Goal: Transaction & Acquisition: Purchase product/service

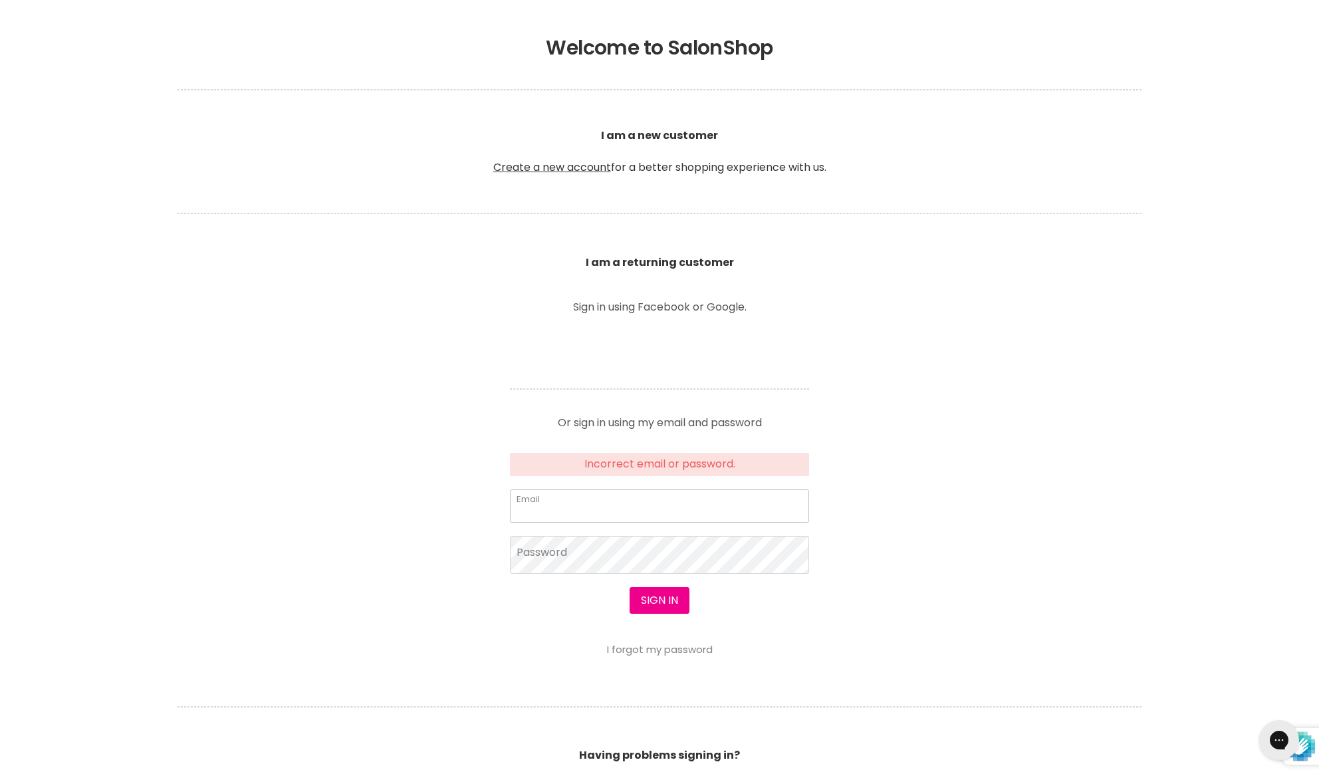
scroll to position [276, 0]
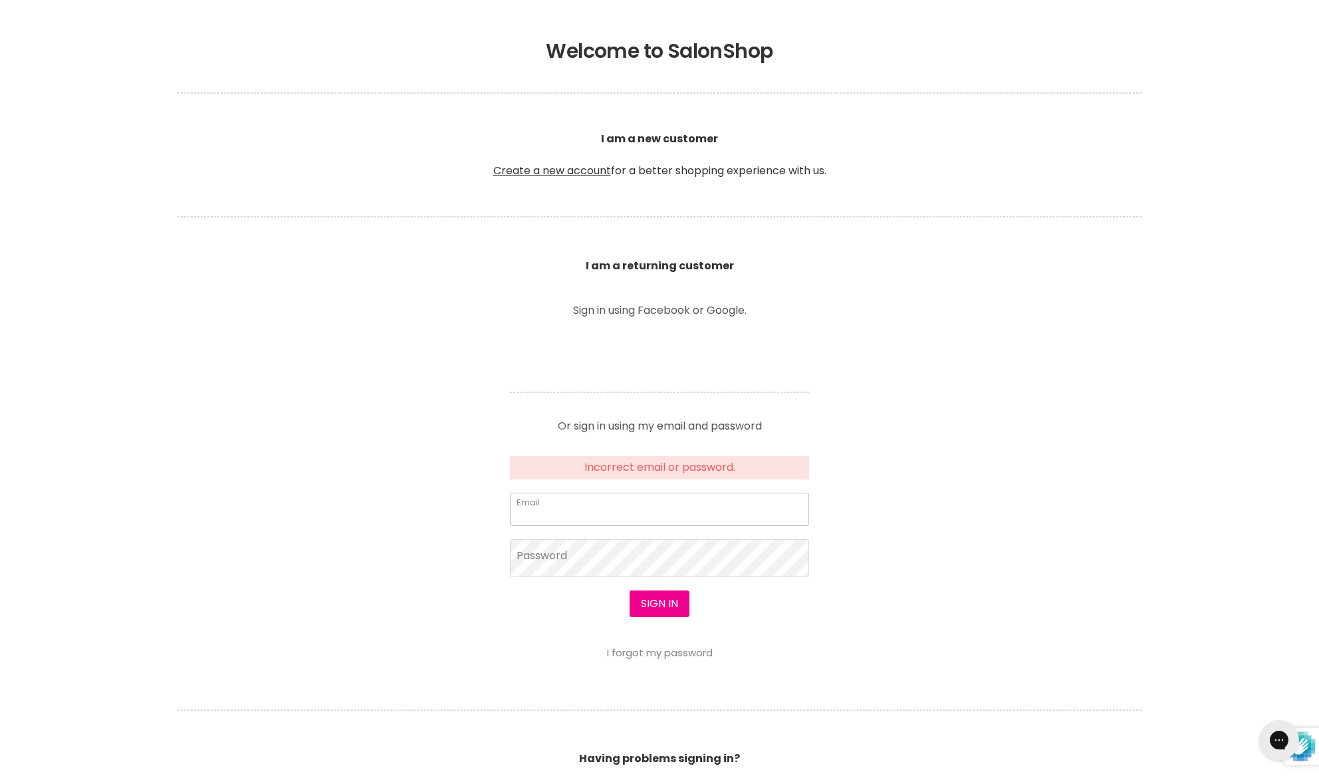
type input "m"
type input "makikohamaguchi@gmail.com"
click at [659, 565] on button "Sign in" at bounding box center [660, 604] width 60 height 27
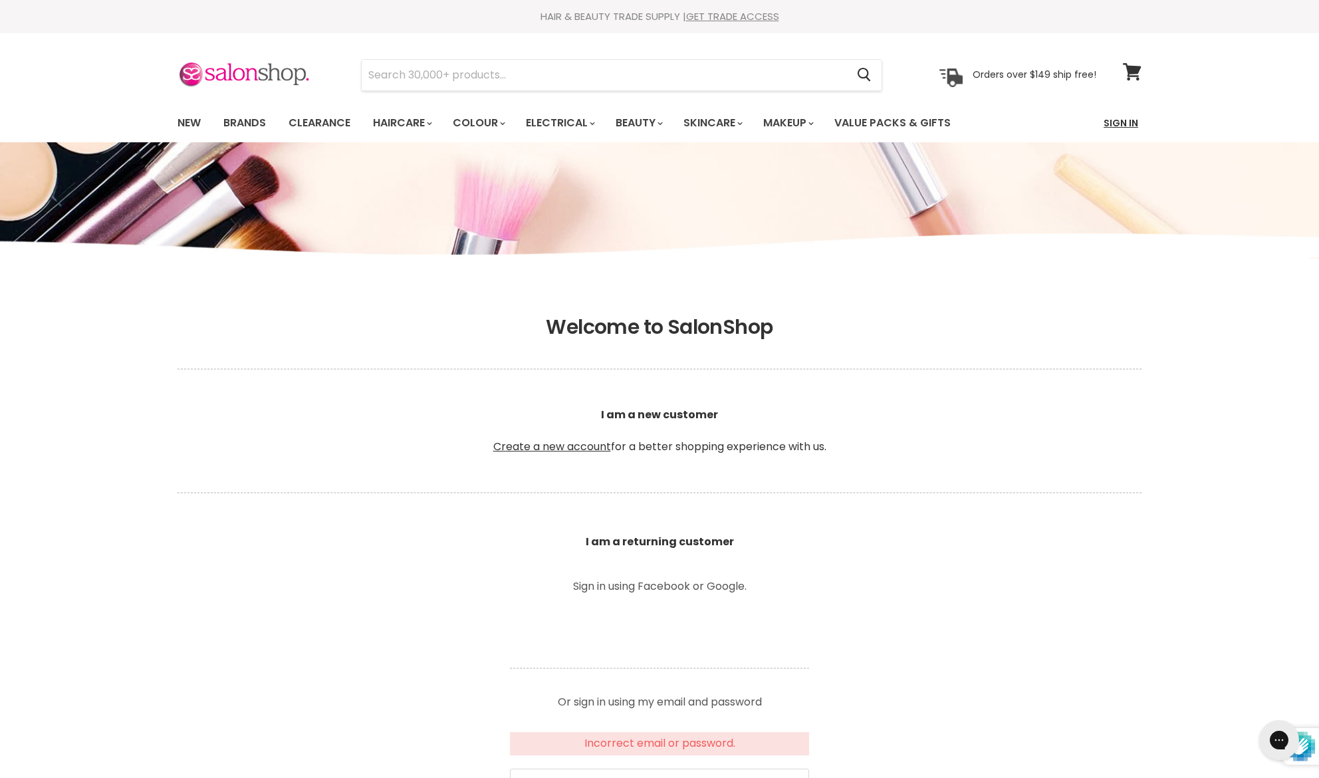
click at [1134, 122] on link "Sign In" at bounding box center [1121, 123] width 51 height 28
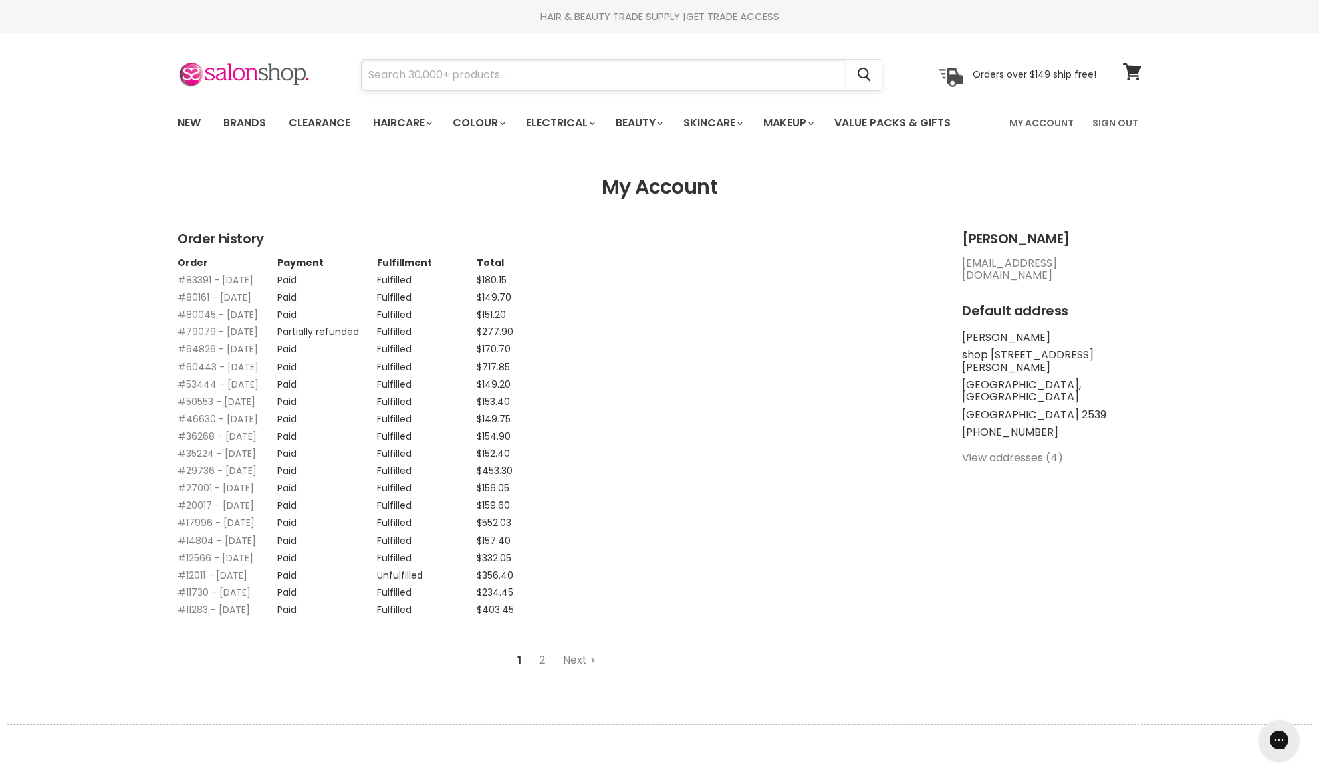
click at [537, 73] on input "Search" at bounding box center [604, 75] width 485 height 31
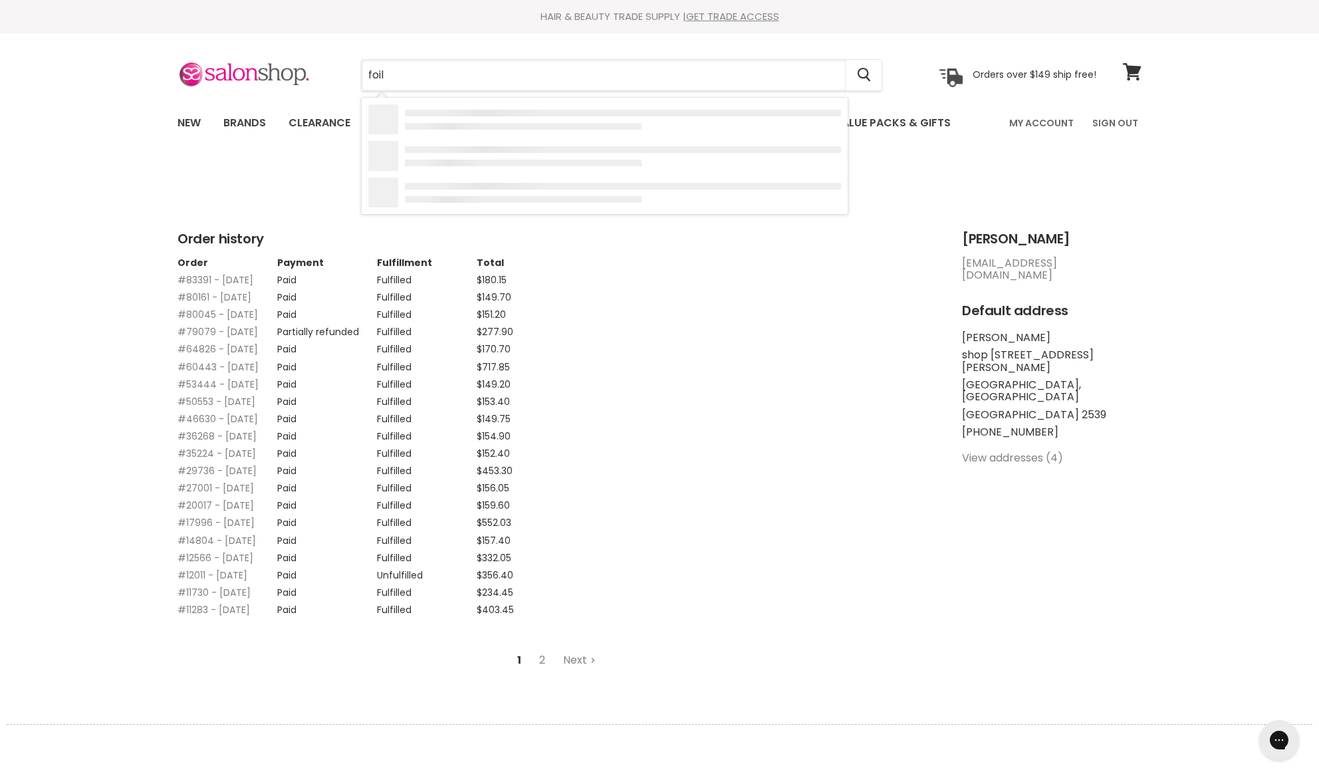
type input "foils"
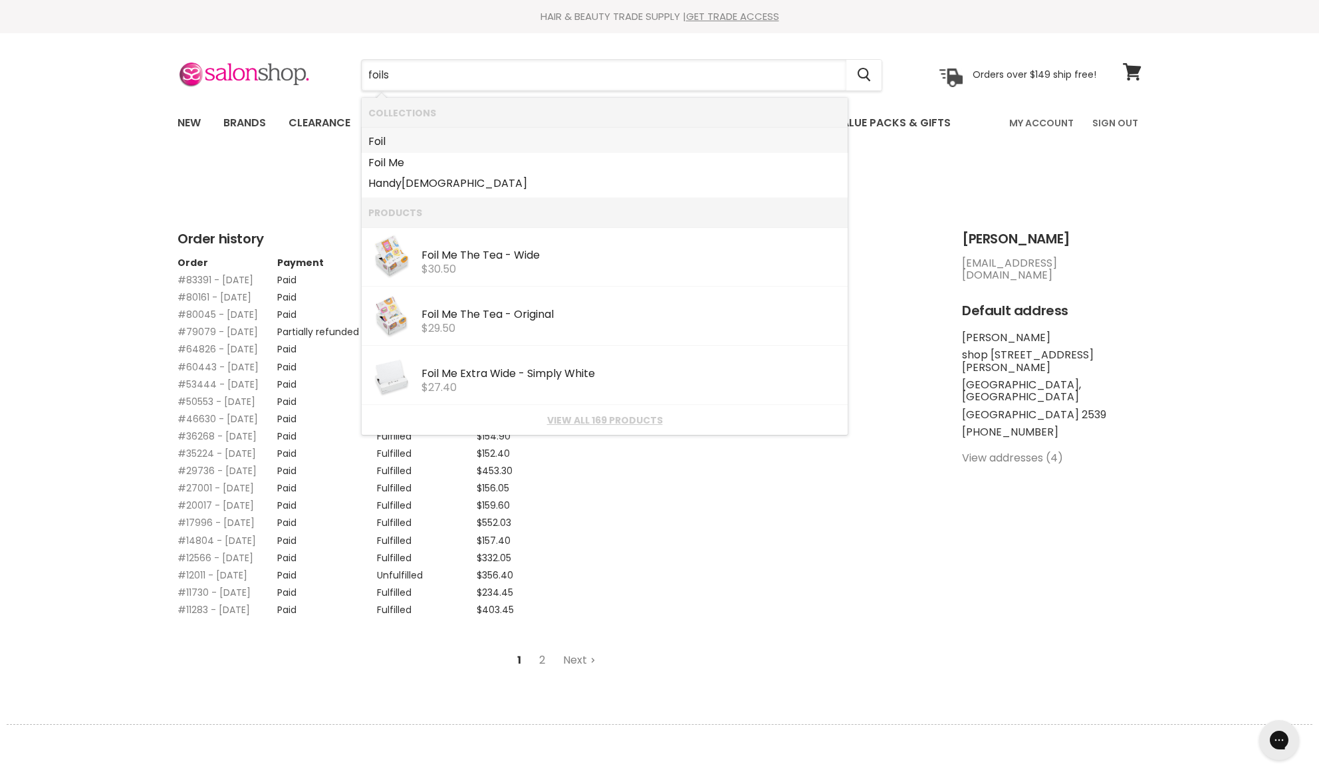
click at [377, 144] on link "Foil" at bounding box center [604, 141] width 473 height 21
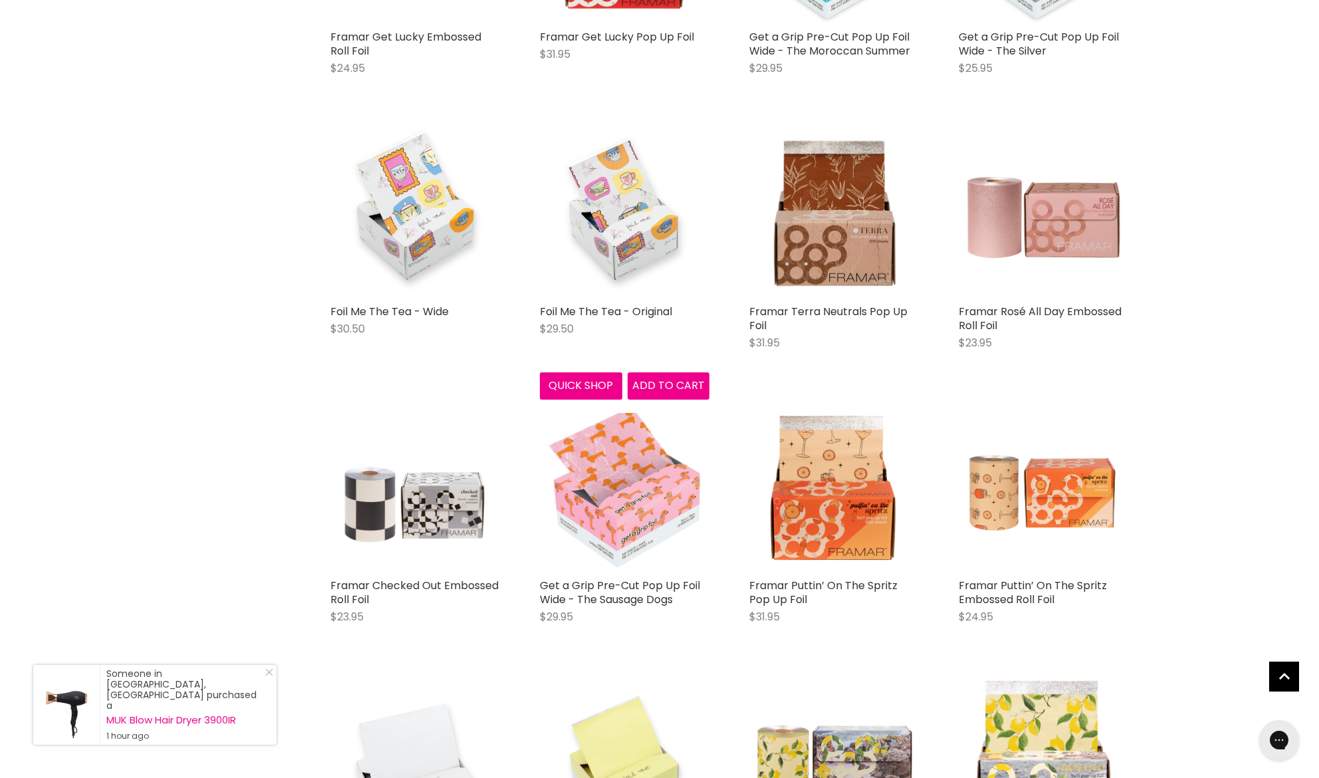
scroll to position [521, 0]
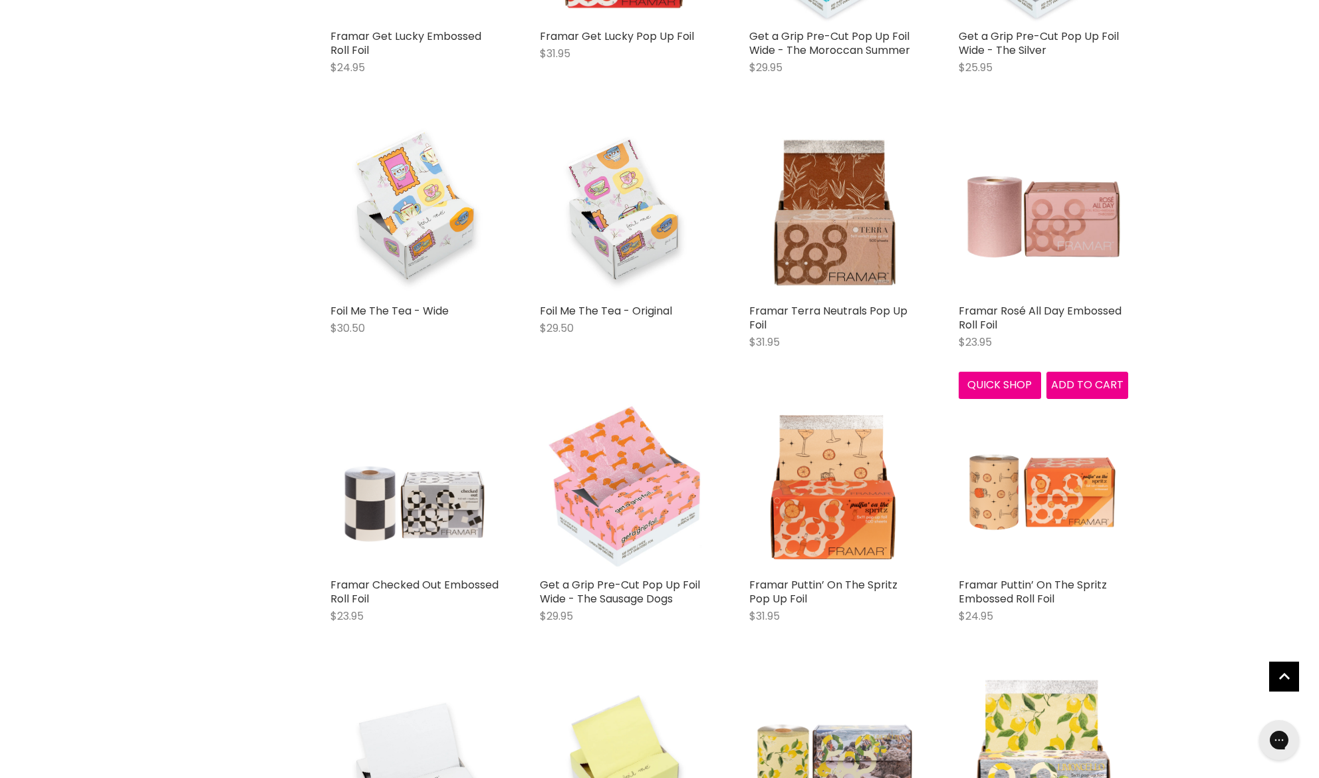
click at [994, 383] on button "Quick shop" at bounding box center [1000, 385] width 82 height 27
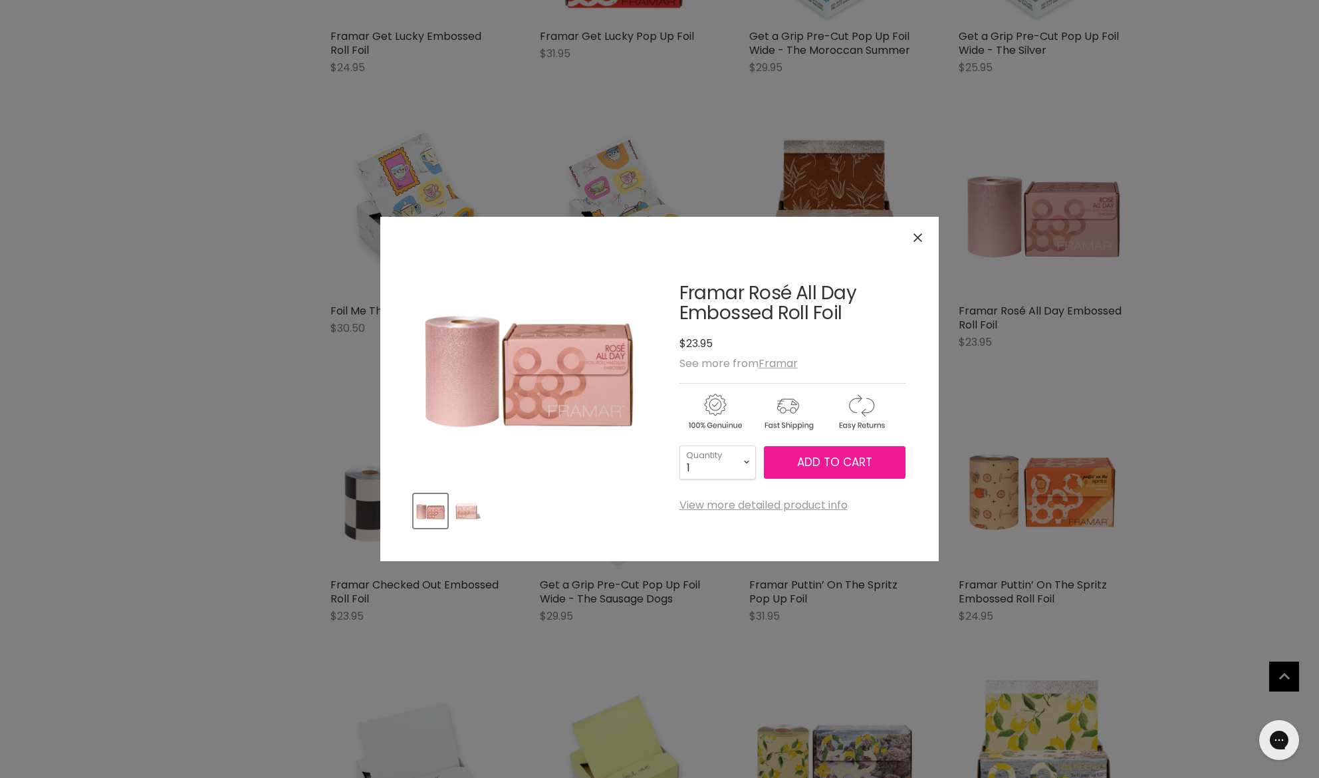
click at [817, 473] on button "Add to cart" at bounding box center [835, 462] width 142 height 33
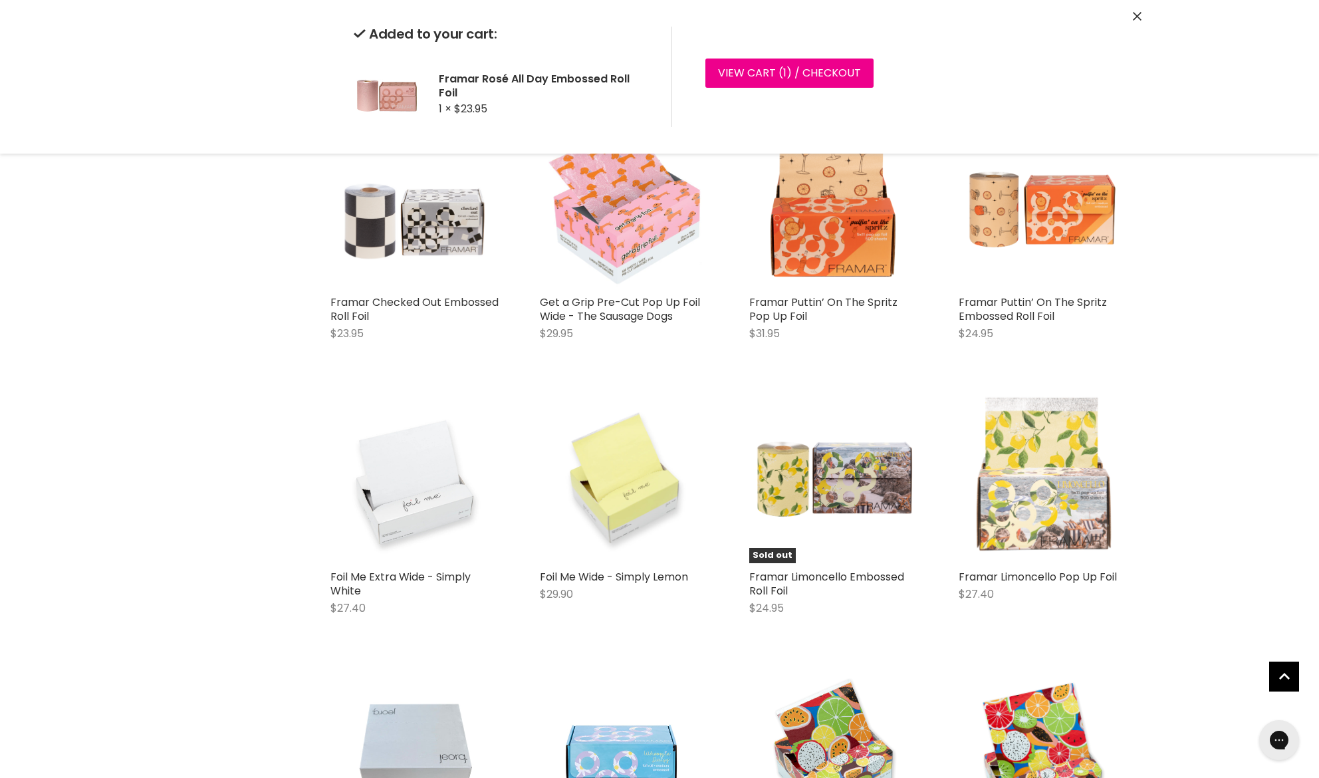
scroll to position [808, 0]
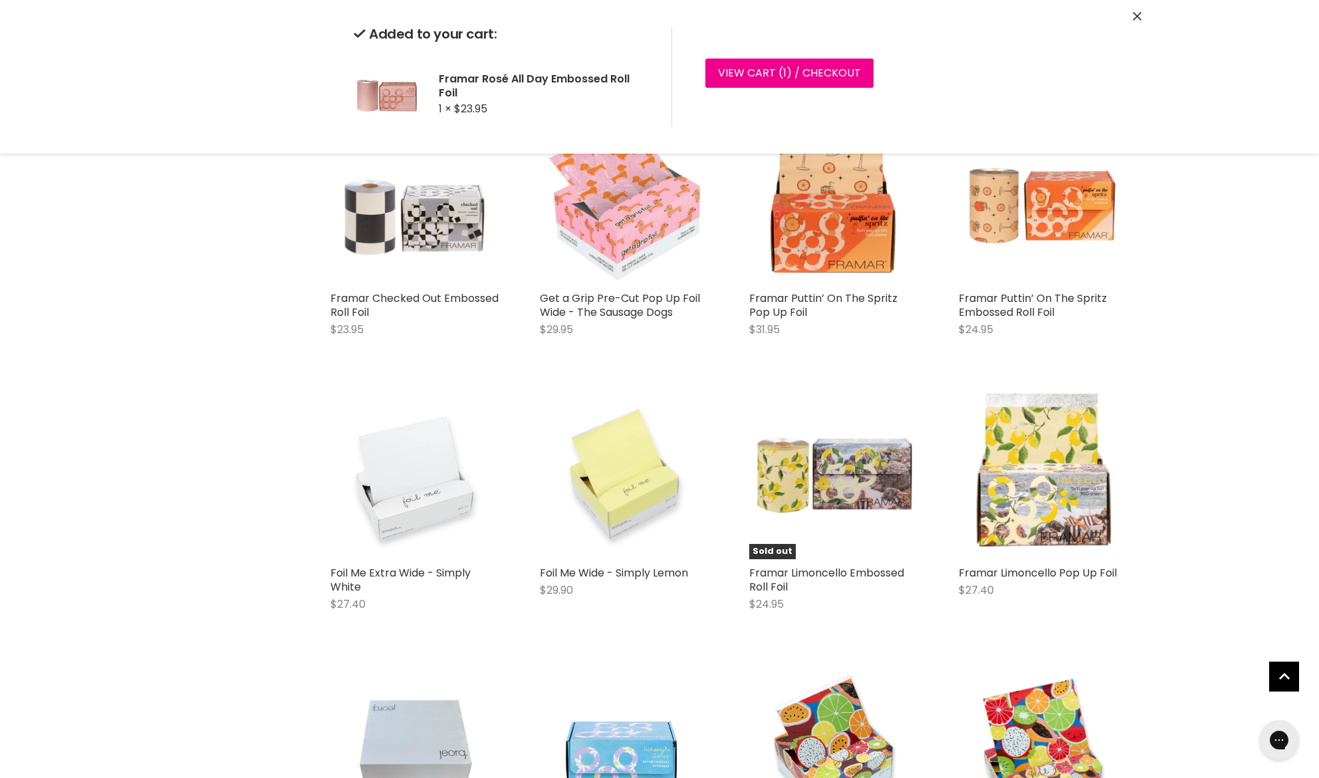
click at [398, 362] on div "Framar Checked Out Embossed Roll Foil $23.95 Framar Quick shop Add to cart" at bounding box center [415, 232] width 196 height 261
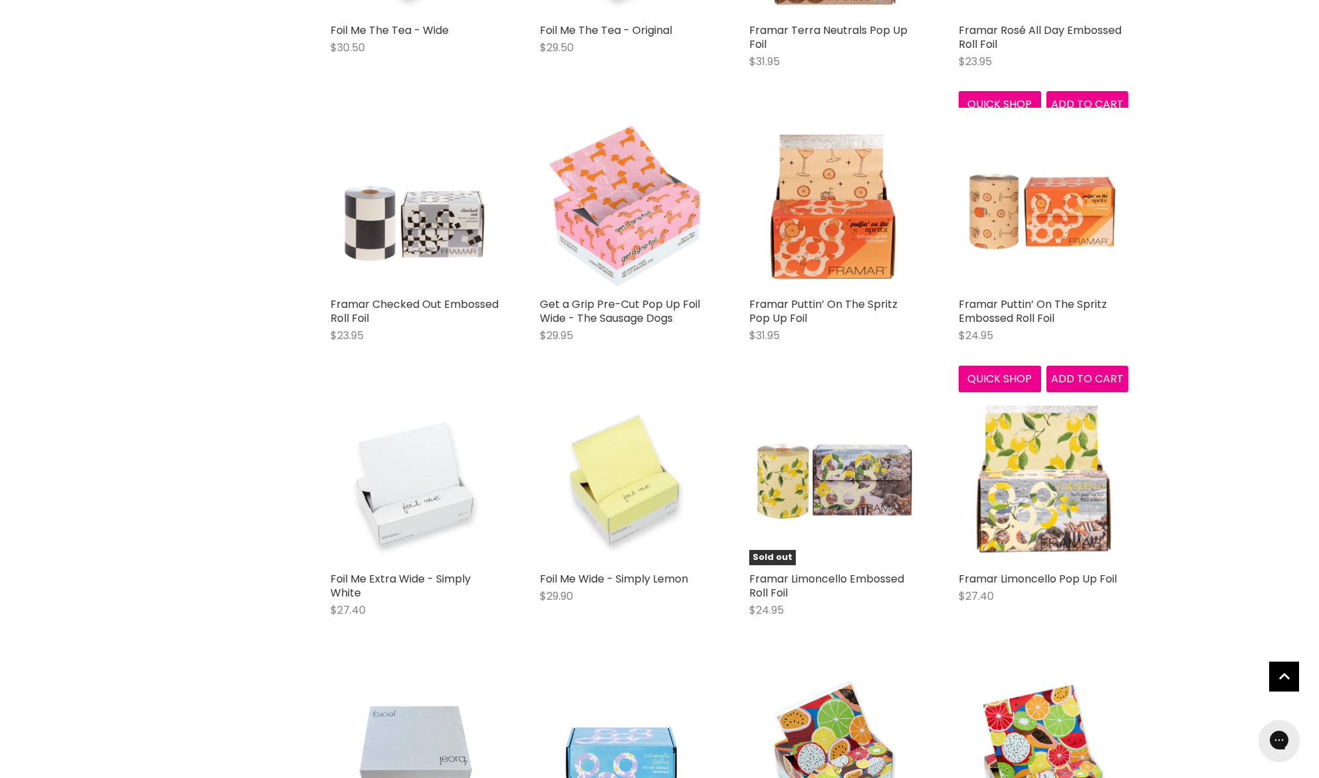
scroll to position [802, 0]
click at [1026, 382] on button "Quick shop" at bounding box center [1000, 379] width 82 height 27
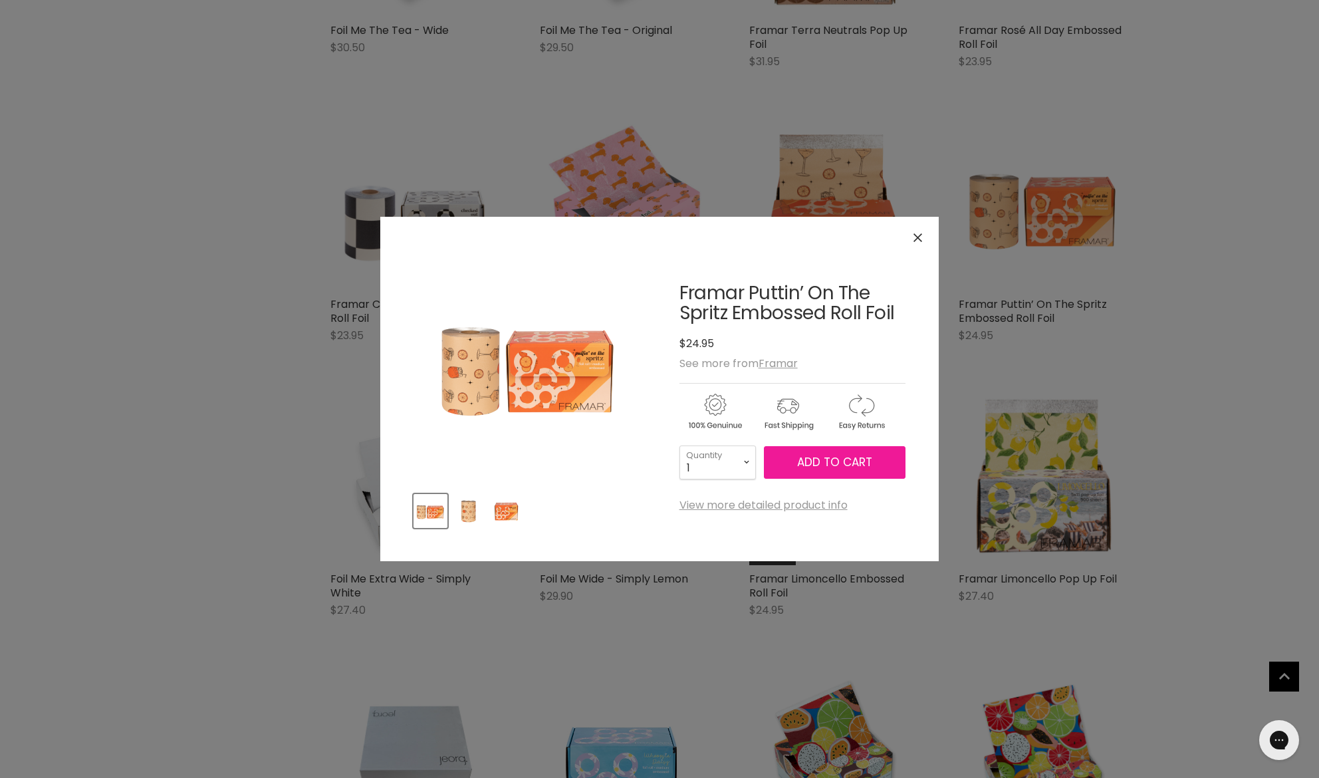
click at [816, 469] on span "Add to cart" at bounding box center [834, 462] width 75 height 16
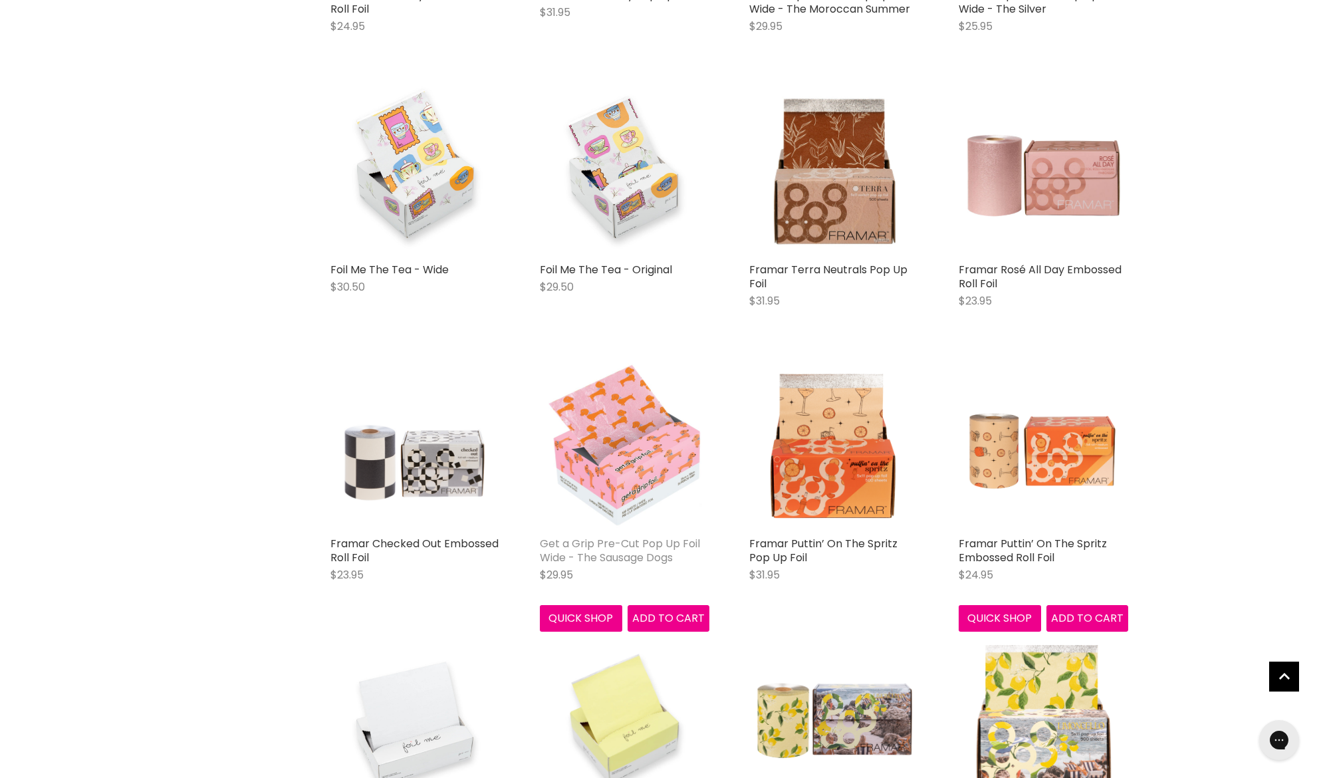
scroll to position [561, 0]
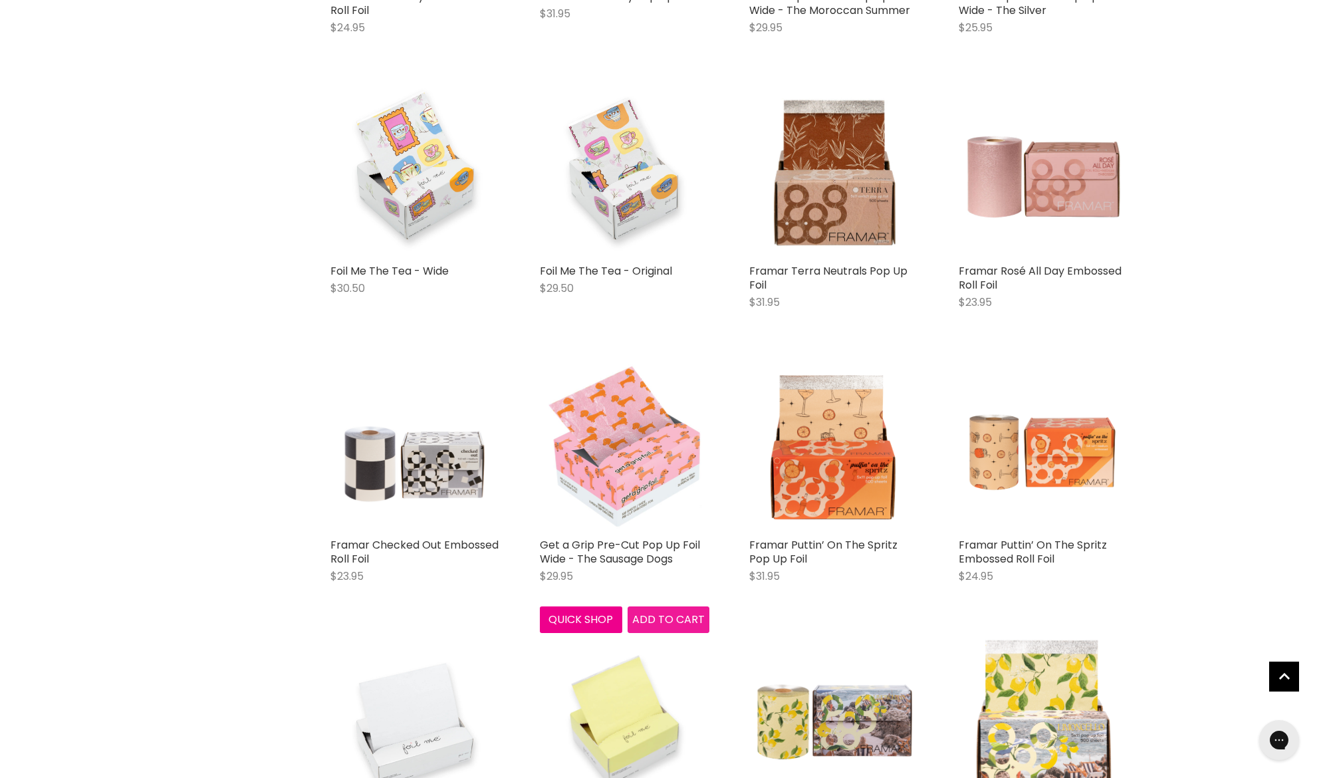
click at [683, 621] on span "Add to cart" at bounding box center [668, 619] width 72 height 15
click at [660, 622] on span "Add to cart" at bounding box center [668, 619] width 72 height 15
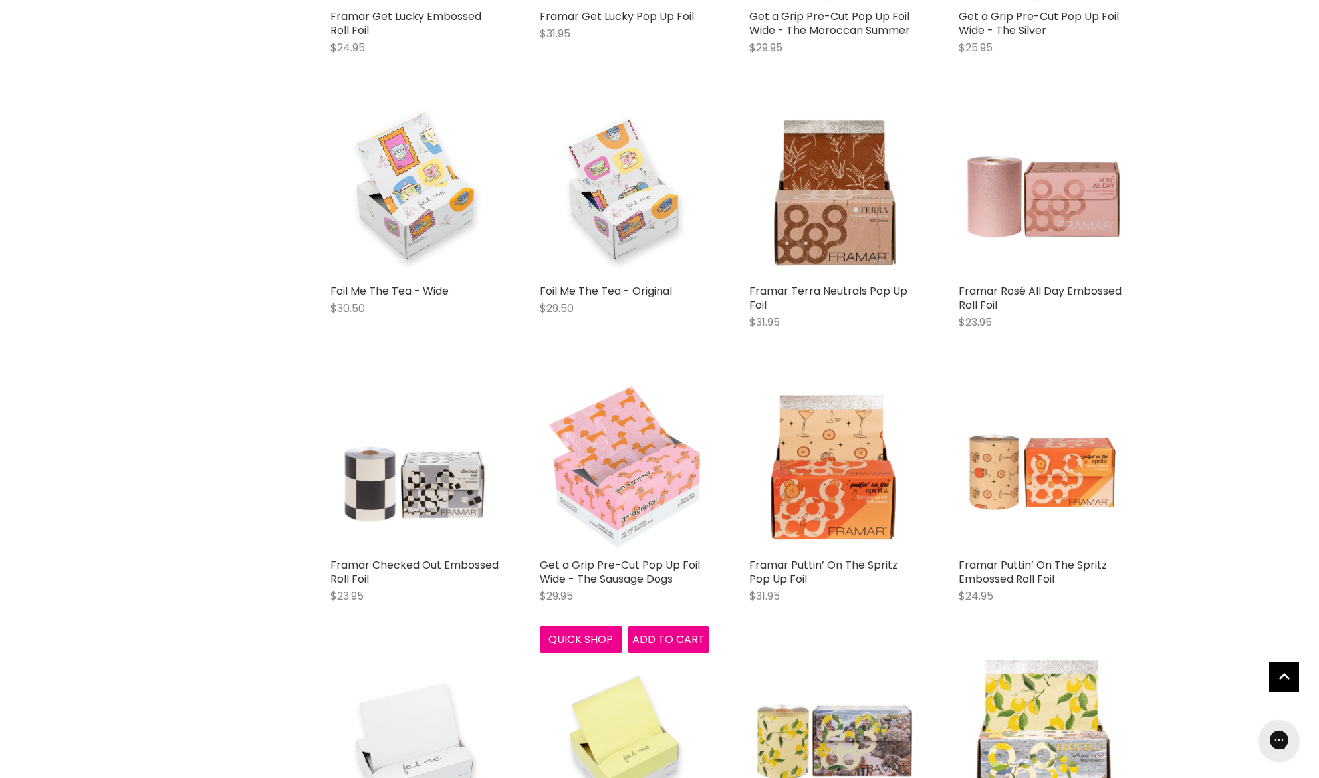
scroll to position [541, 2]
click at [654, 491] on img "Main content" at bounding box center [625, 467] width 170 height 170
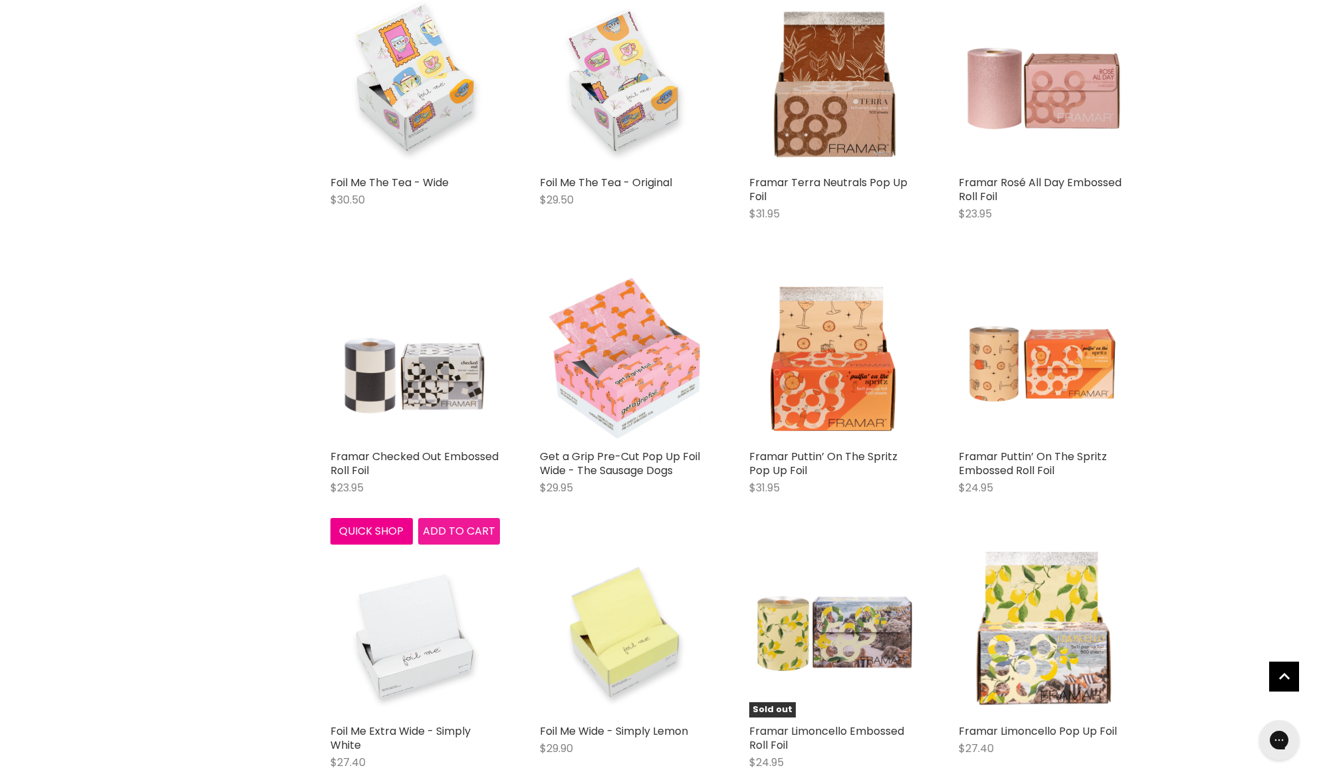
click at [476, 528] on span "Add to cart" at bounding box center [459, 530] width 72 height 15
click at [450, 531] on span "Add to cart" at bounding box center [459, 530] width 72 height 15
click at [456, 527] on span "Add to cart" at bounding box center [459, 530] width 72 height 15
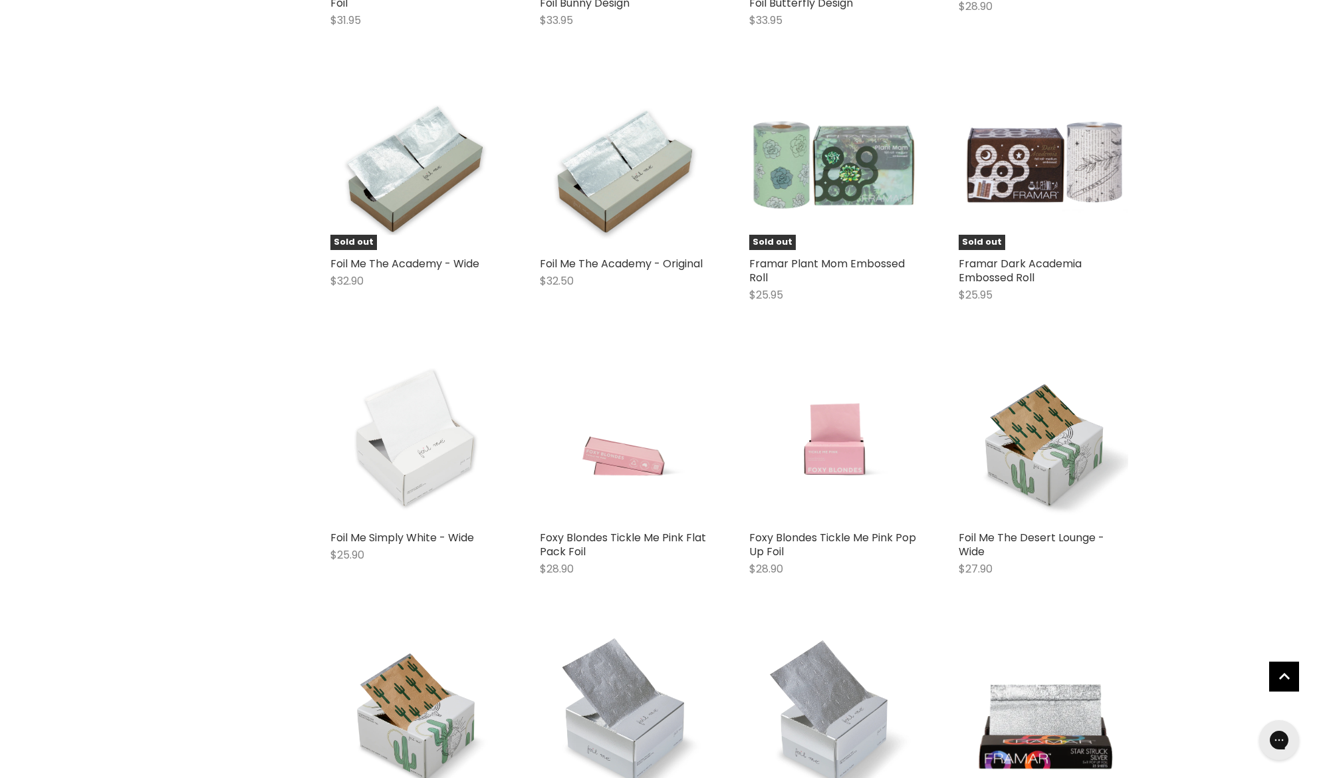
scroll to position [2490, 0]
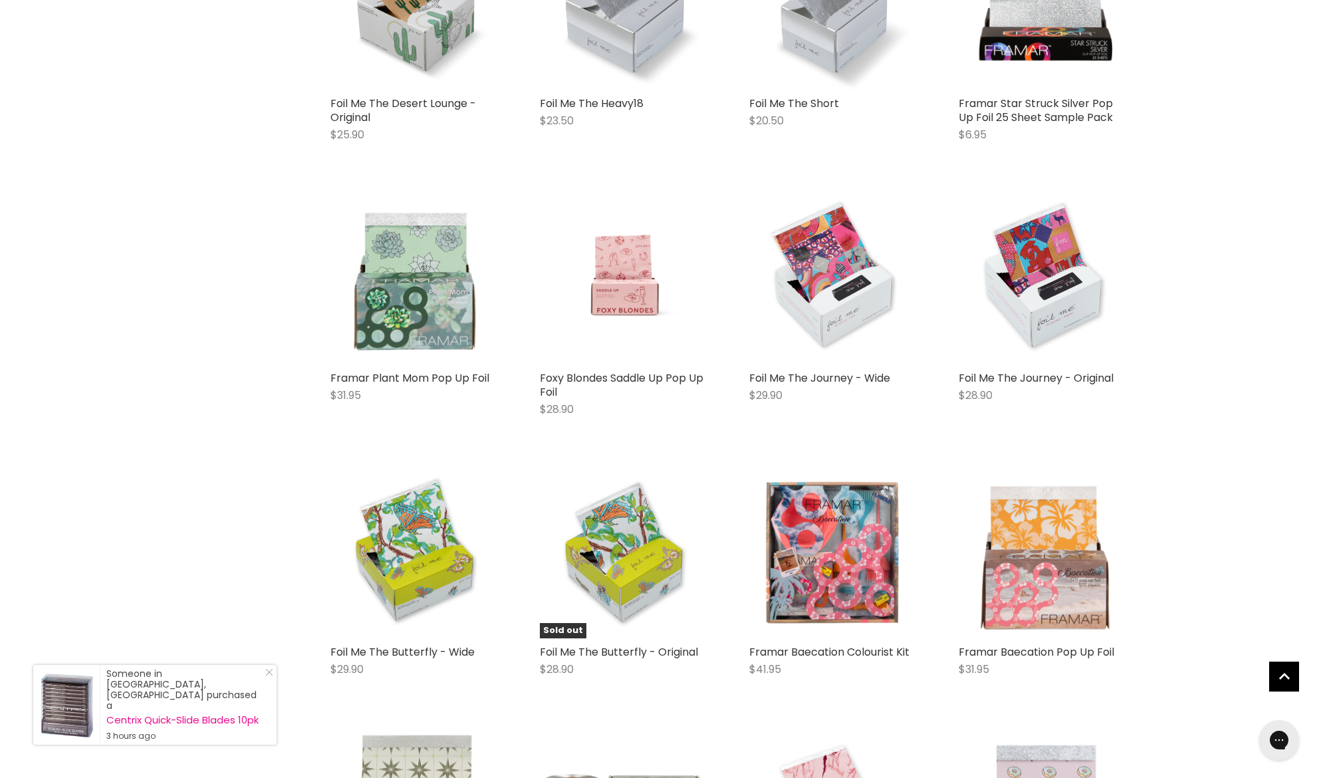
scroll to position [3192, 0]
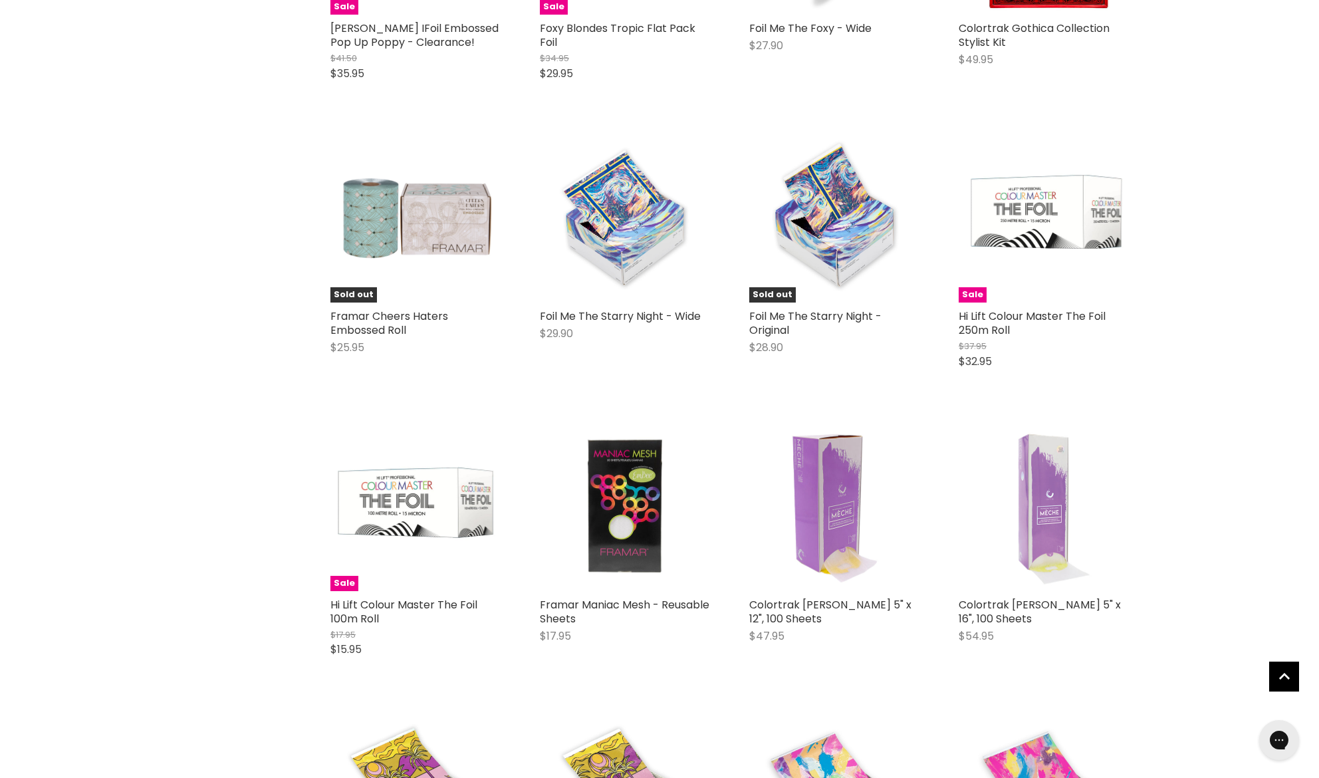
scroll to position [4348, 0]
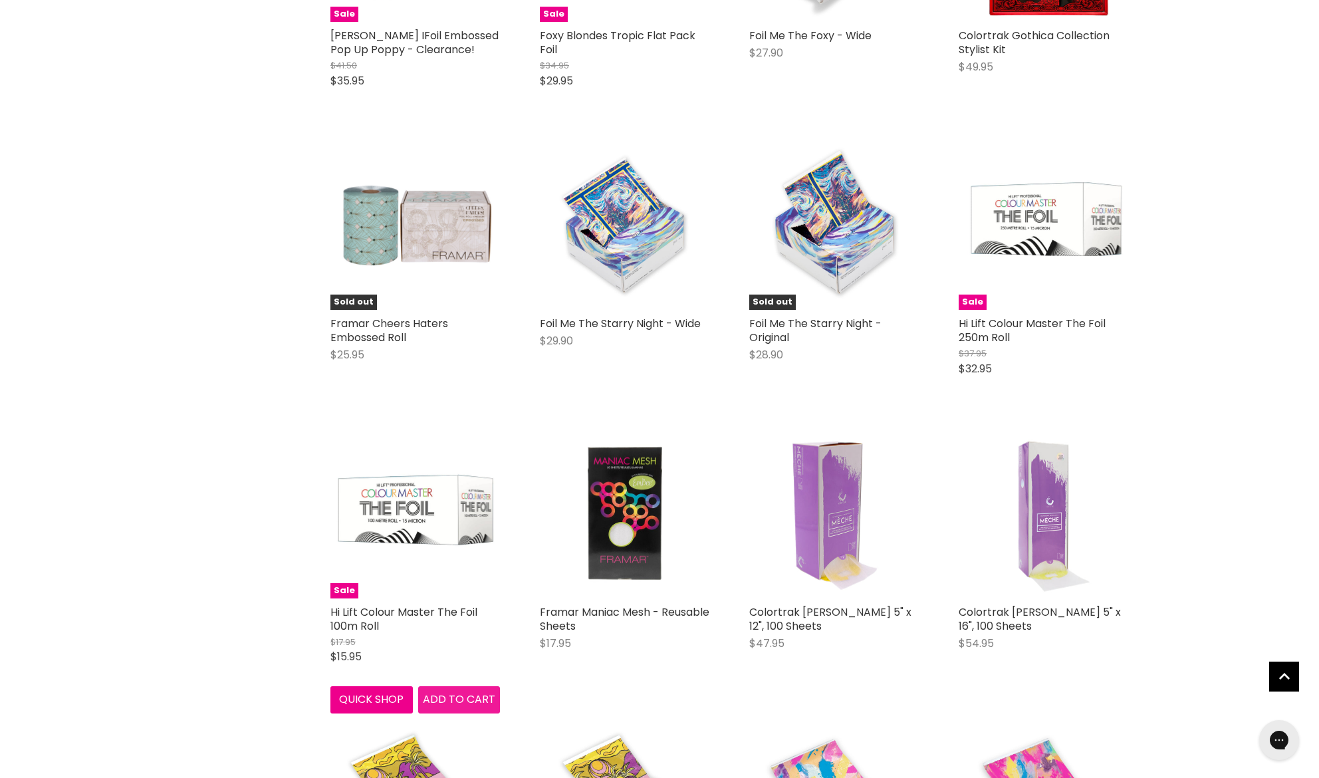
click at [456, 693] on span "Add to cart" at bounding box center [459, 699] width 72 height 15
click at [466, 695] on span "Add to cart" at bounding box center [459, 699] width 72 height 15
click at [395, 481] on img "Main content" at bounding box center [416, 514] width 170 height 170
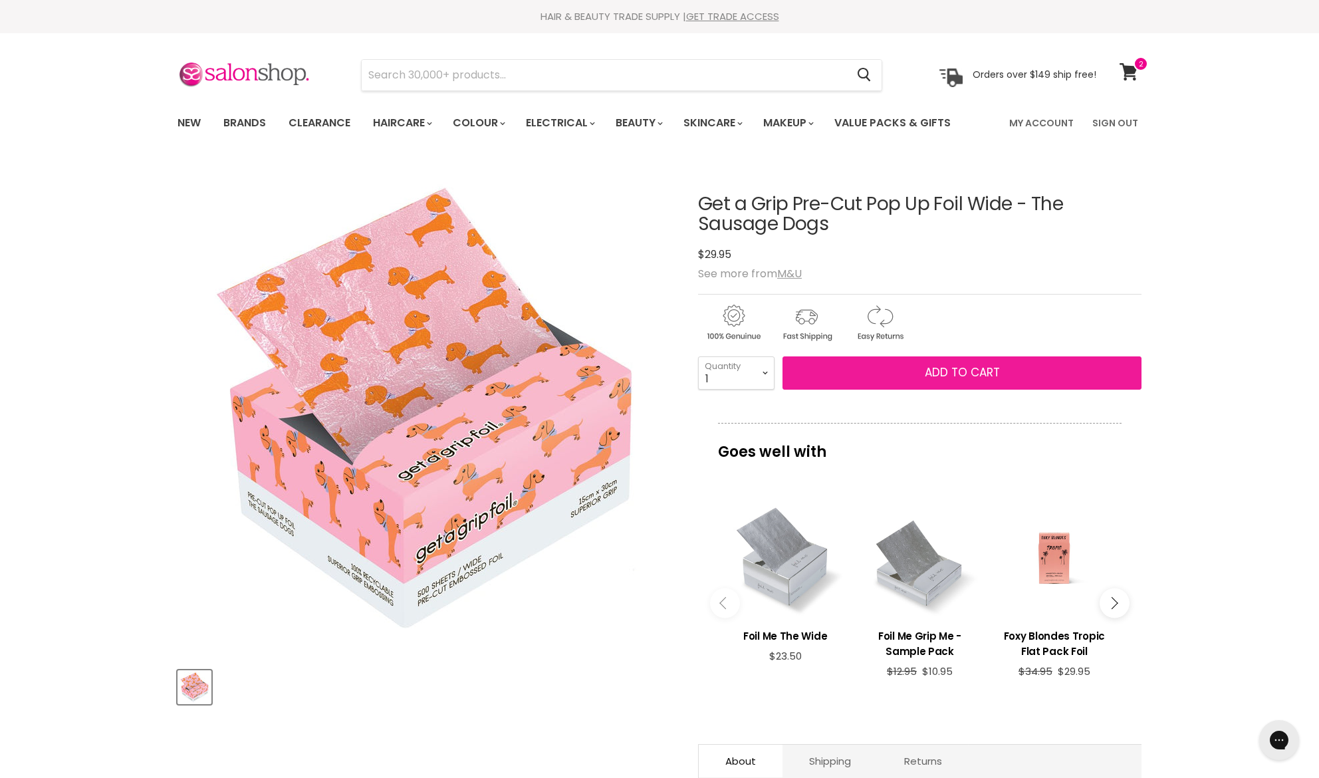
click at [914, 370] on button "Add to cart" at bounding box center [962, 372] width 359 height 33
click at [952, 376] on span "Add to cart" at bounding box center [962, 372] width 75 height 16
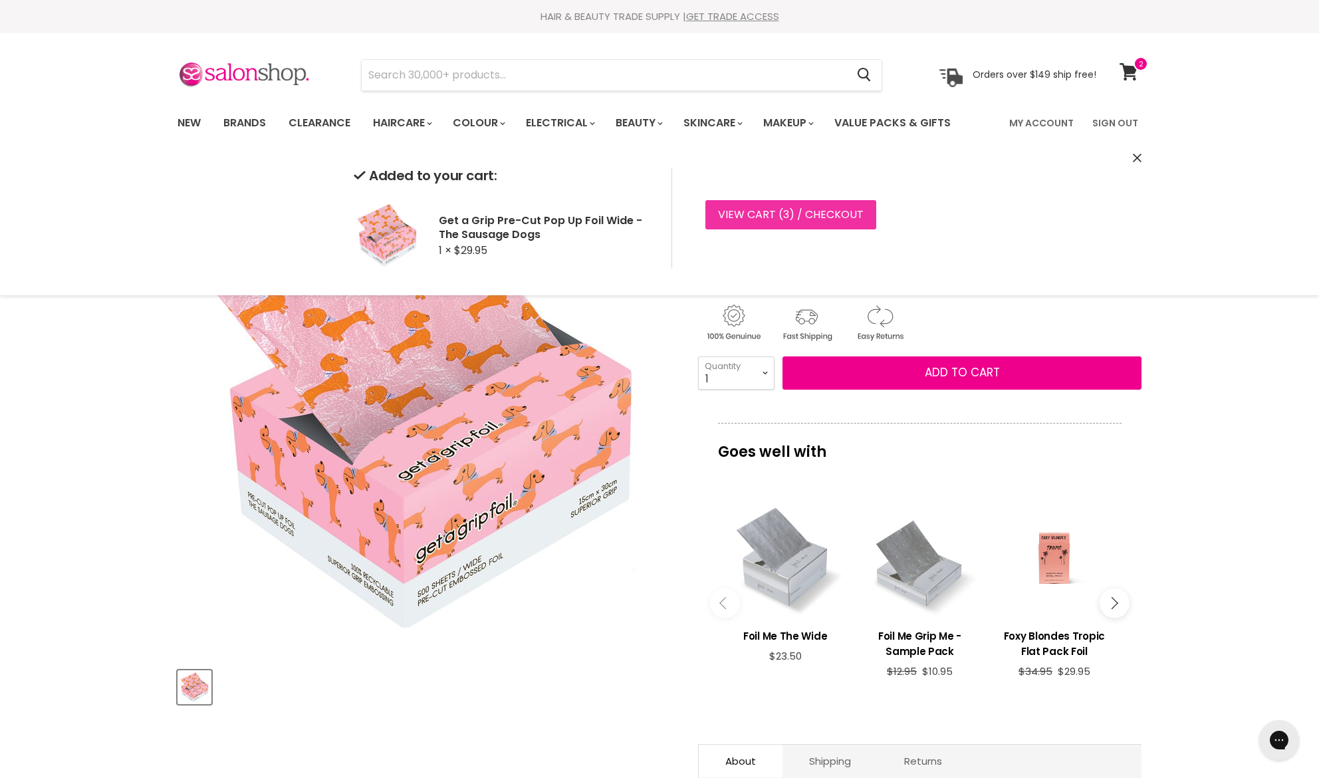
click at [738, 217] on link "View cart ( 3 ) / Checkout" at bounding box center [791, 214] width 171 height 29
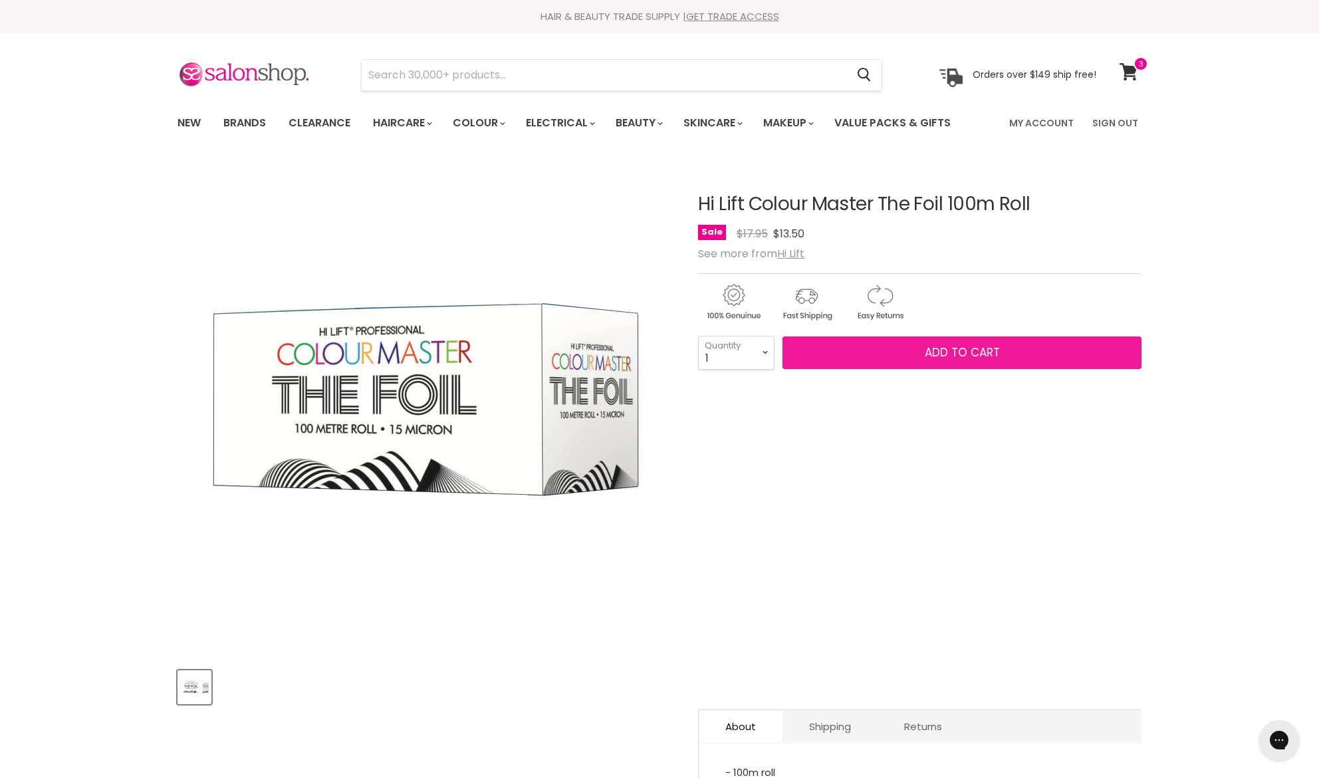
click at [944, 352] on span "Add to cart" at bounding box center [962, 352] width 75 height 16
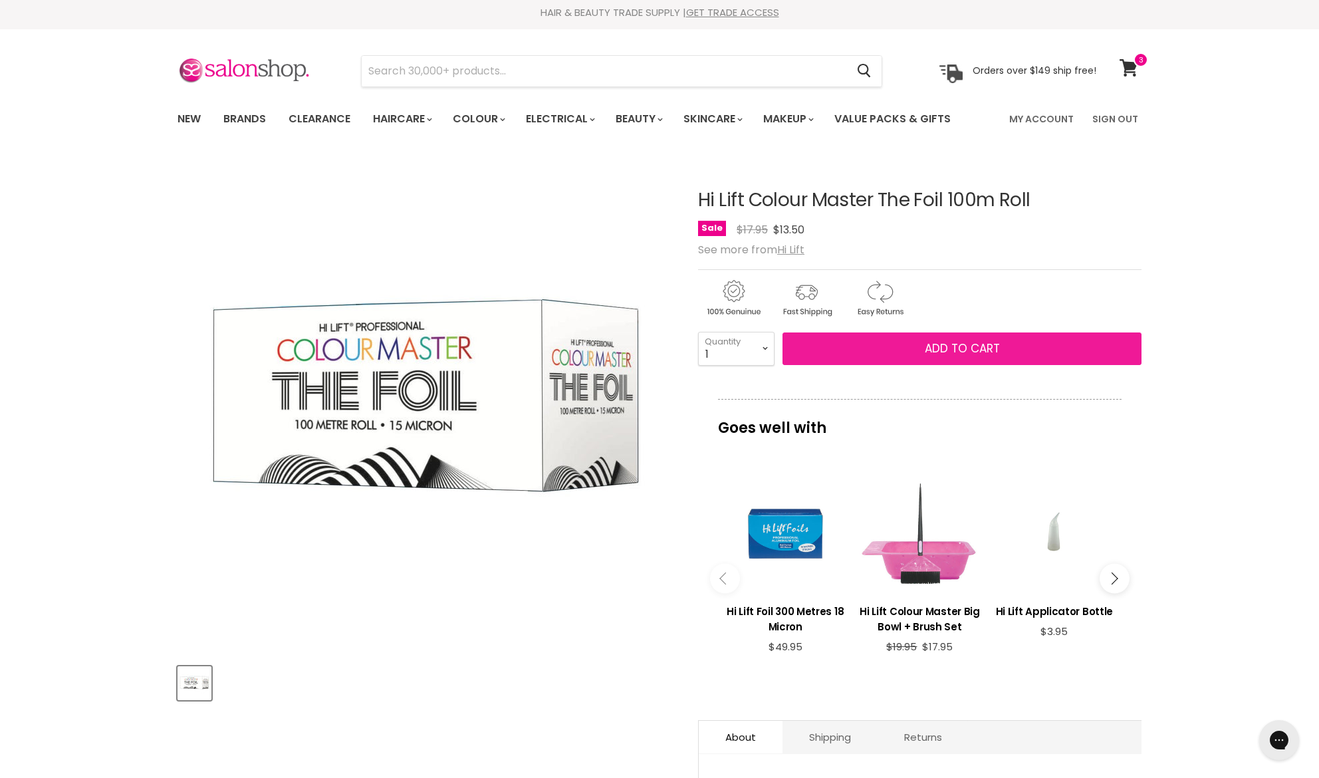
click at [942, 344] on span "Add to cart" at bounding box center [962, 348] width 75 height 16
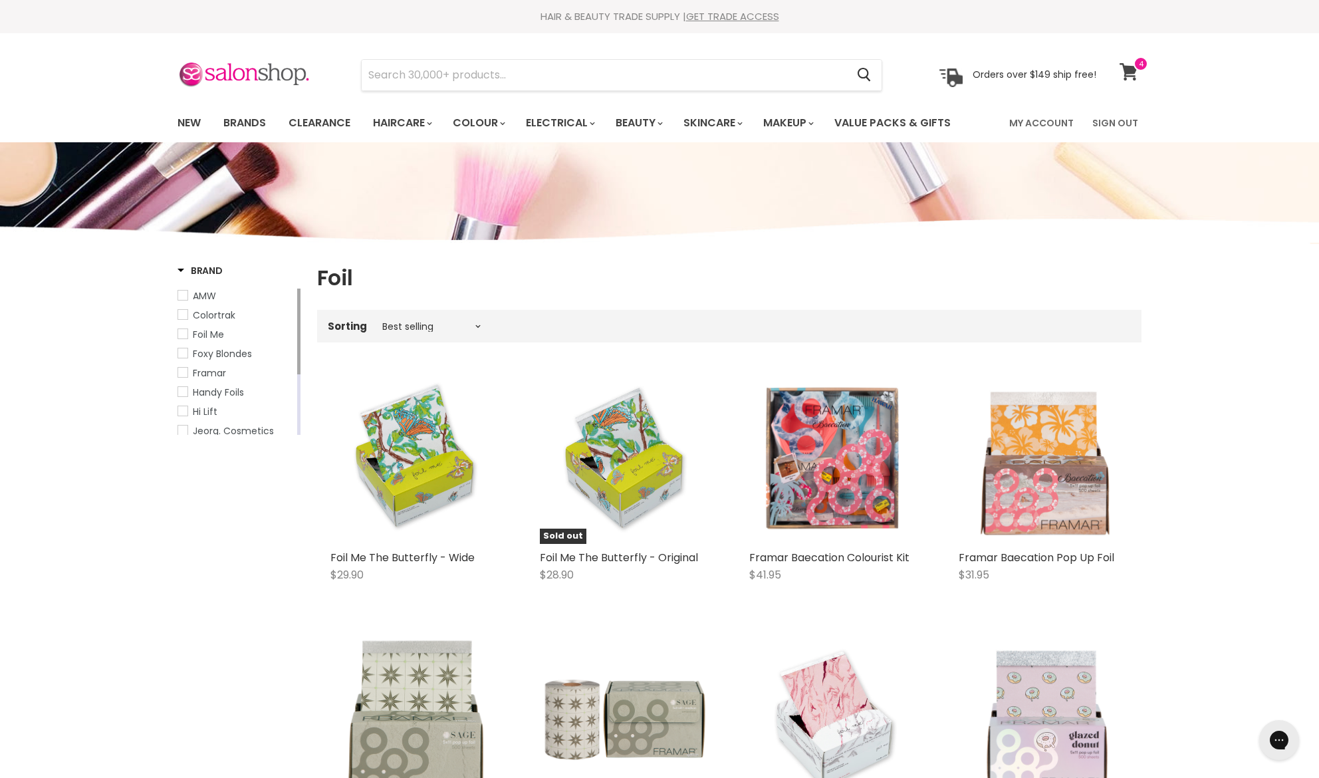
click at [1134, 71] on icon at bounding box center [1129, 71] width 18 height 17
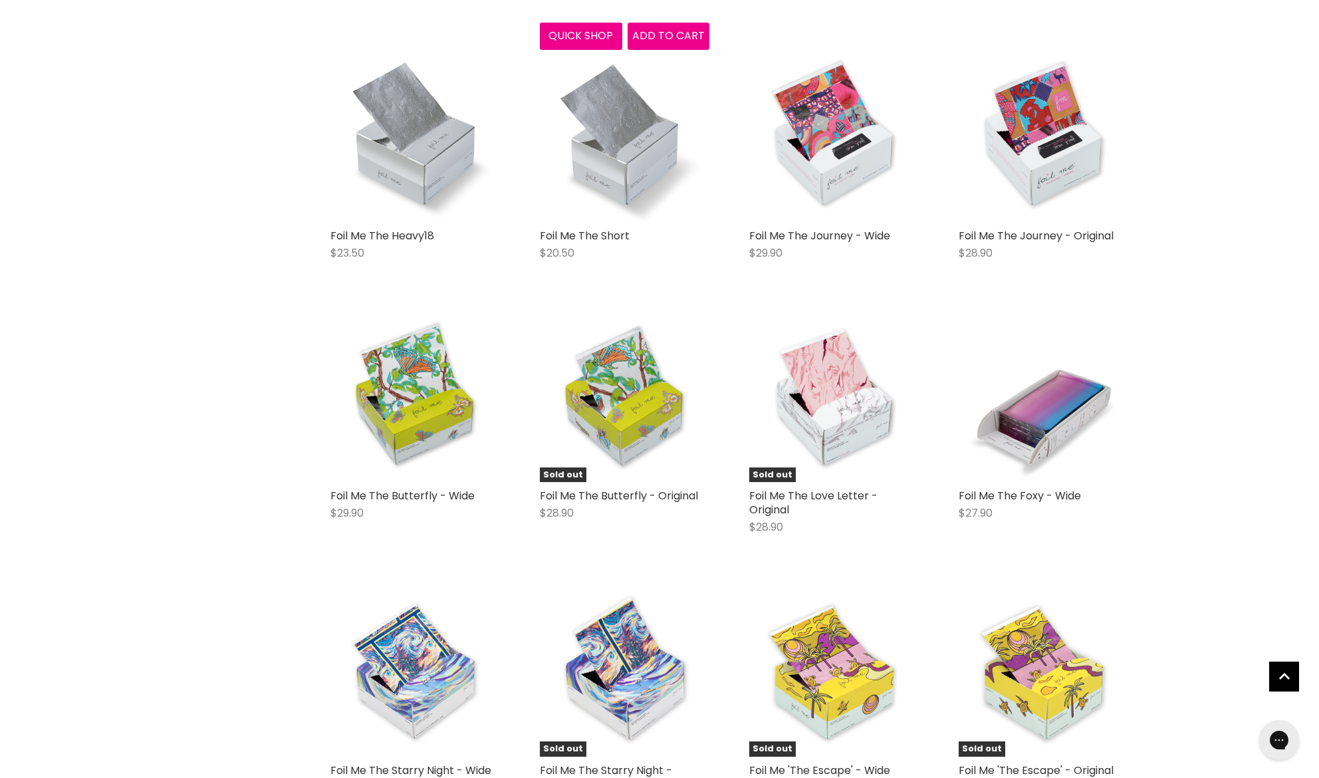
scroll to position [1073, 0]
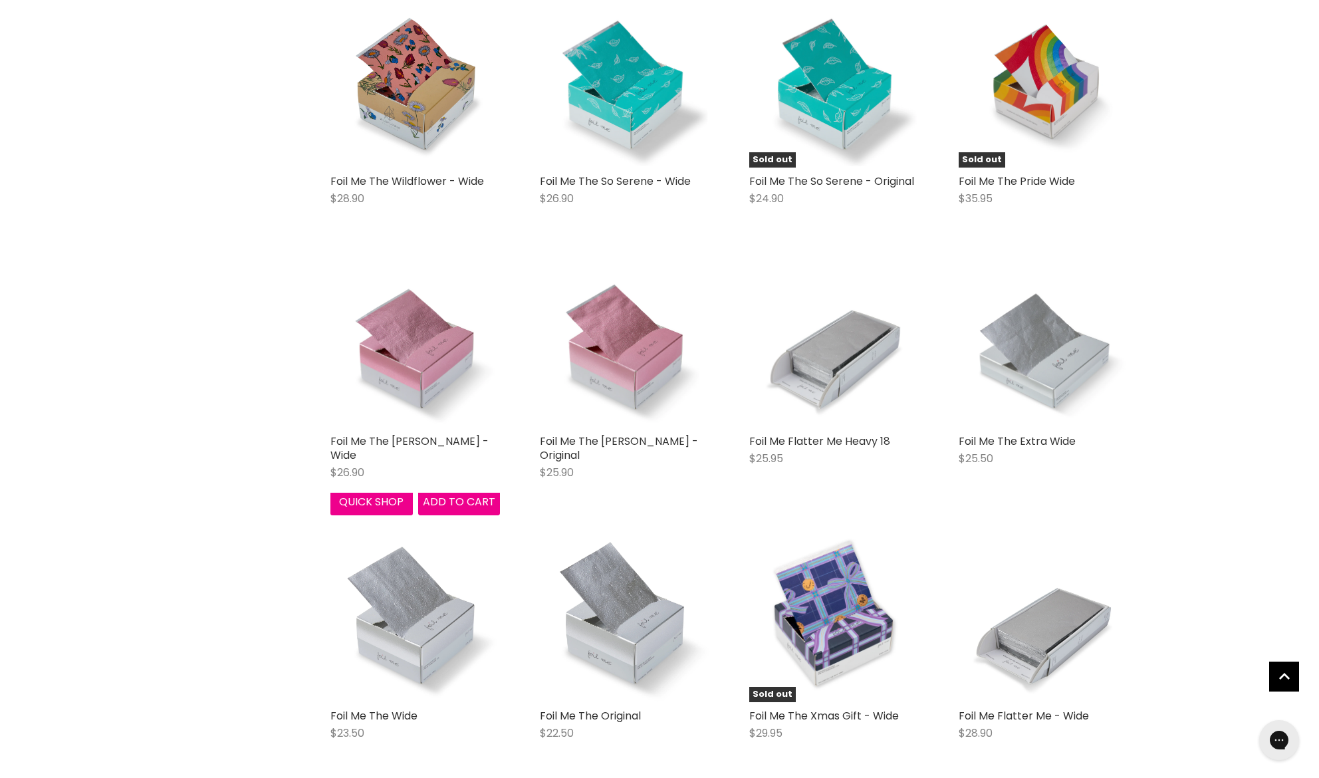
scroll to position [2484, 0]
click at [445, 497] on span "Add to cart" at bounding box center [459, 500] width 72 height 15
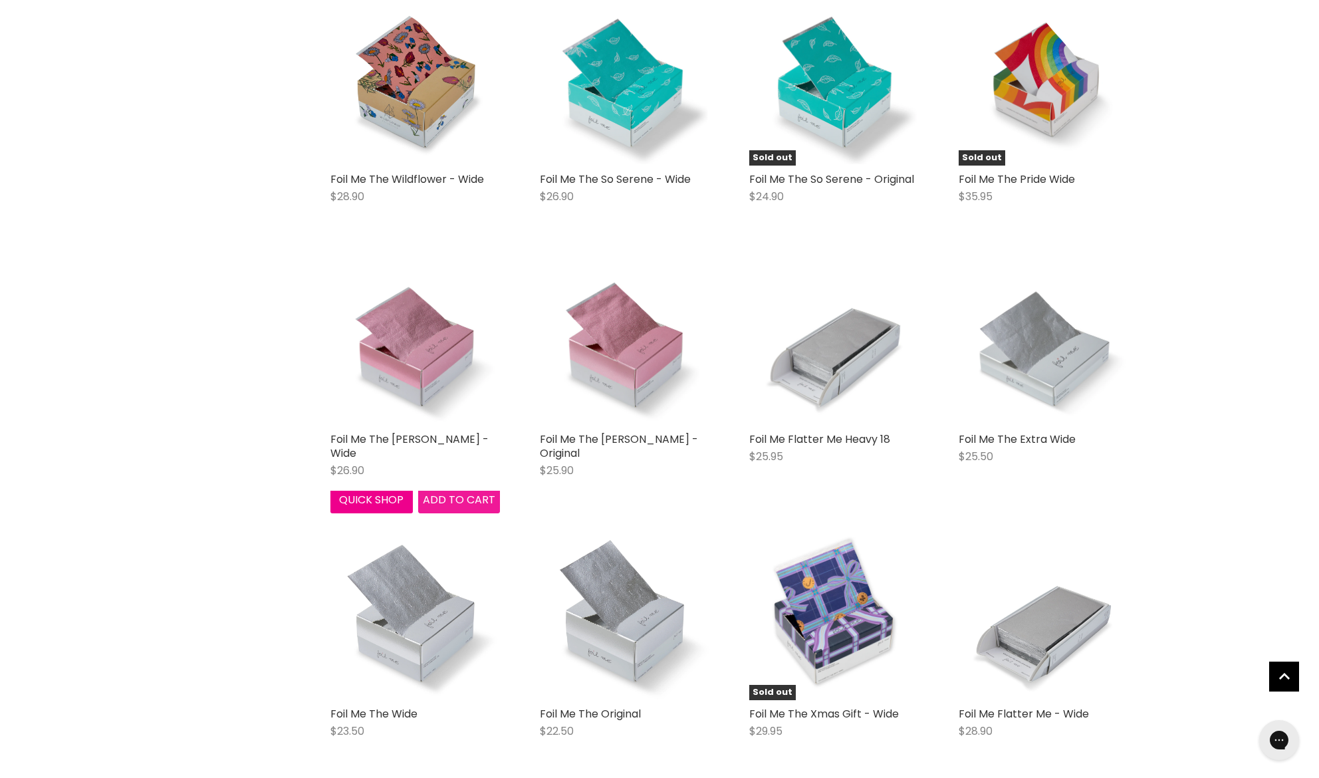
click at [454, 497] on span "Add to cart" at bounding box center [459, 499] width 72 height 15
click at [455, 497] on span "Add to cart" at bounding box center [459, 498] width 72 height 15
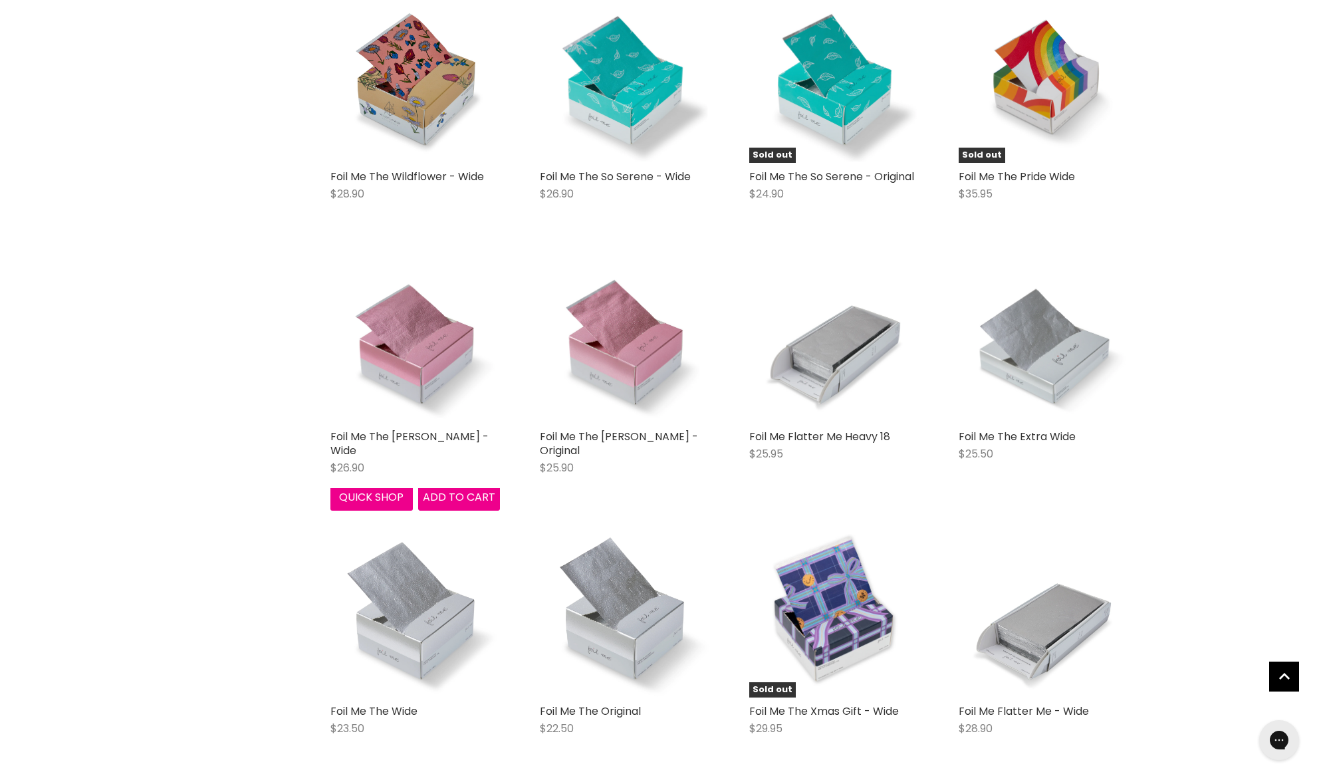
click at [363, 495] on button "Quick shop" at bounding box center [372, 497] width 82 height 27
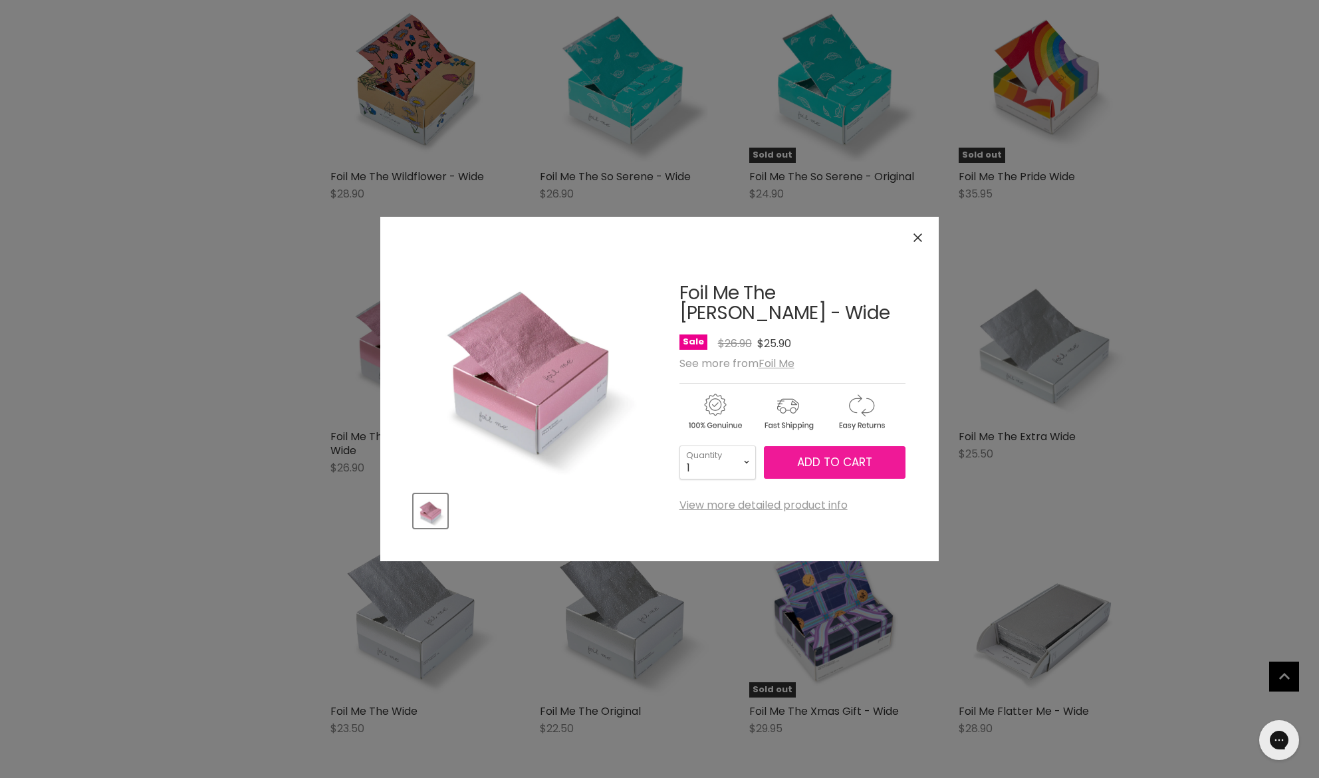
click at [840, 467] on span "Add to cart" at bounding box center [834, 462] width 75 height 16
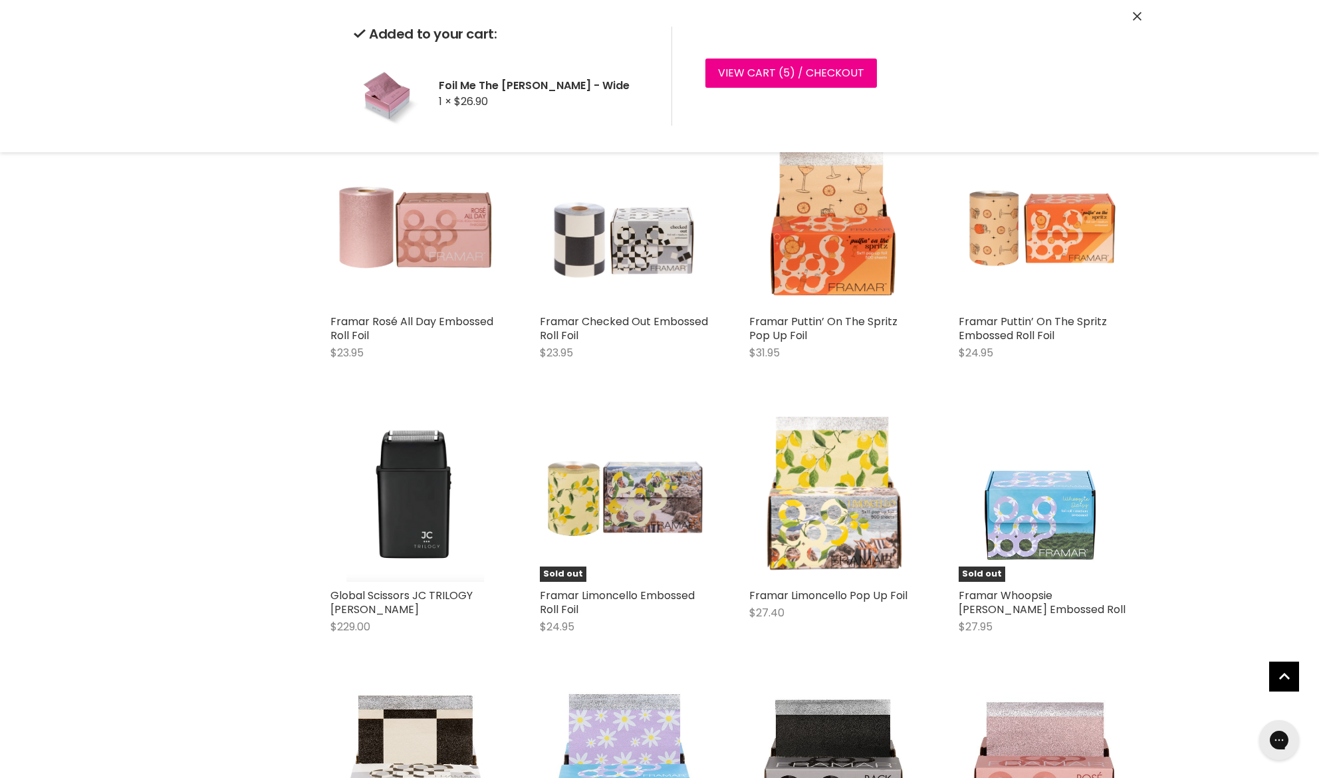
scroll to position [4285, 0]
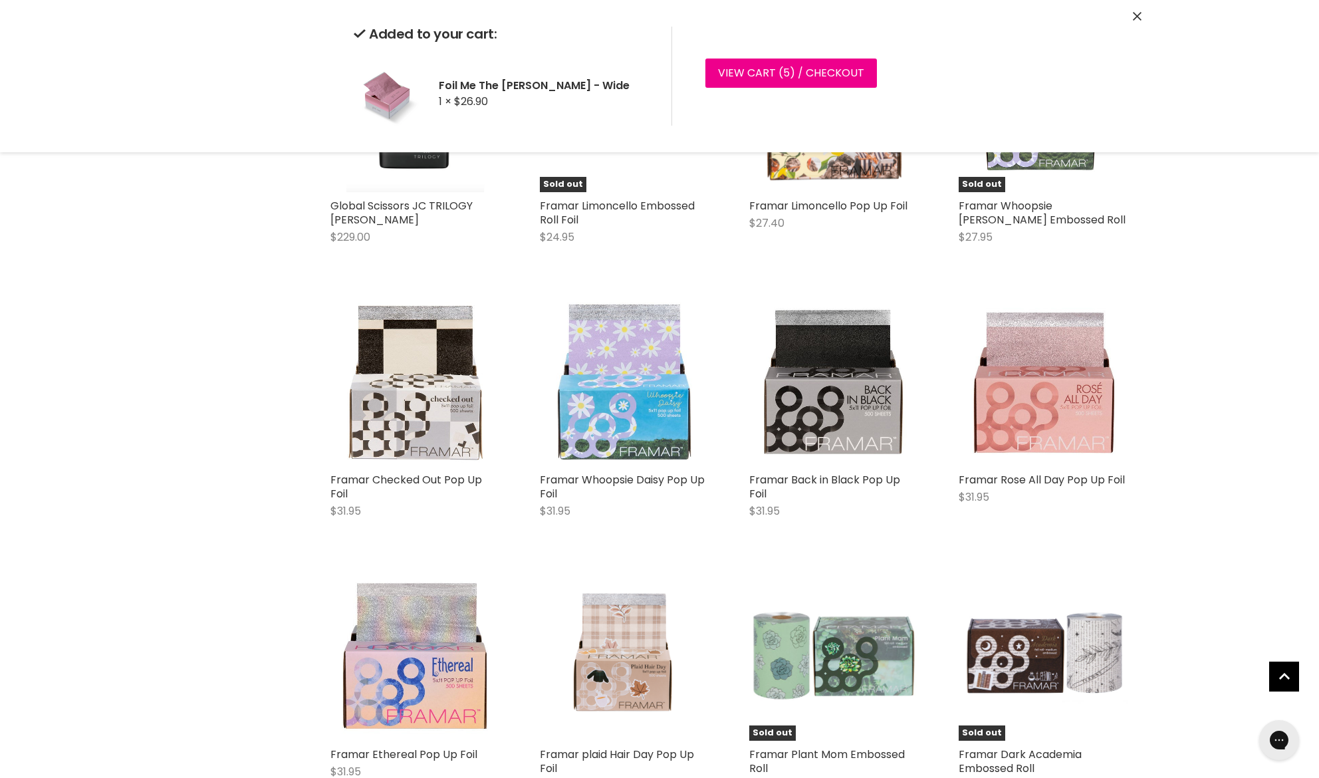
scroll to position [4668, 0]
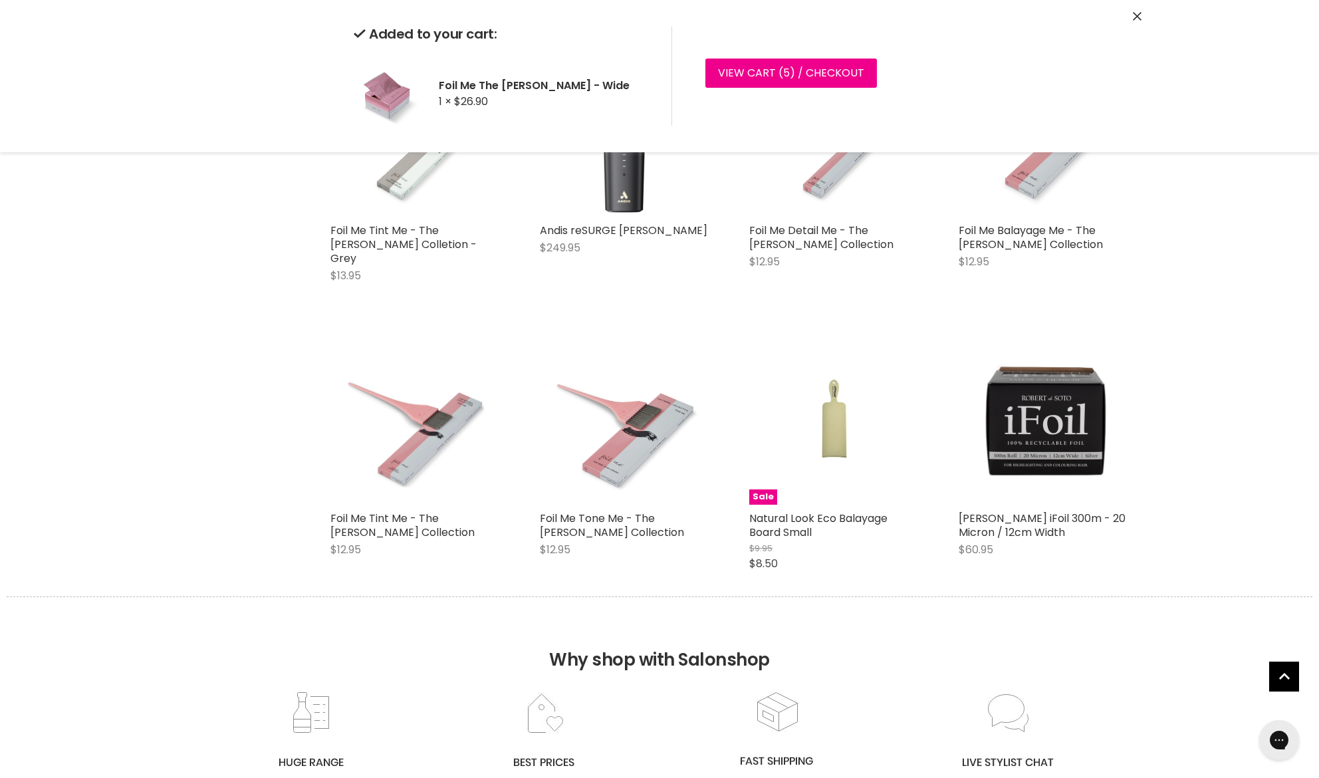
scroll to position [7991, 0]
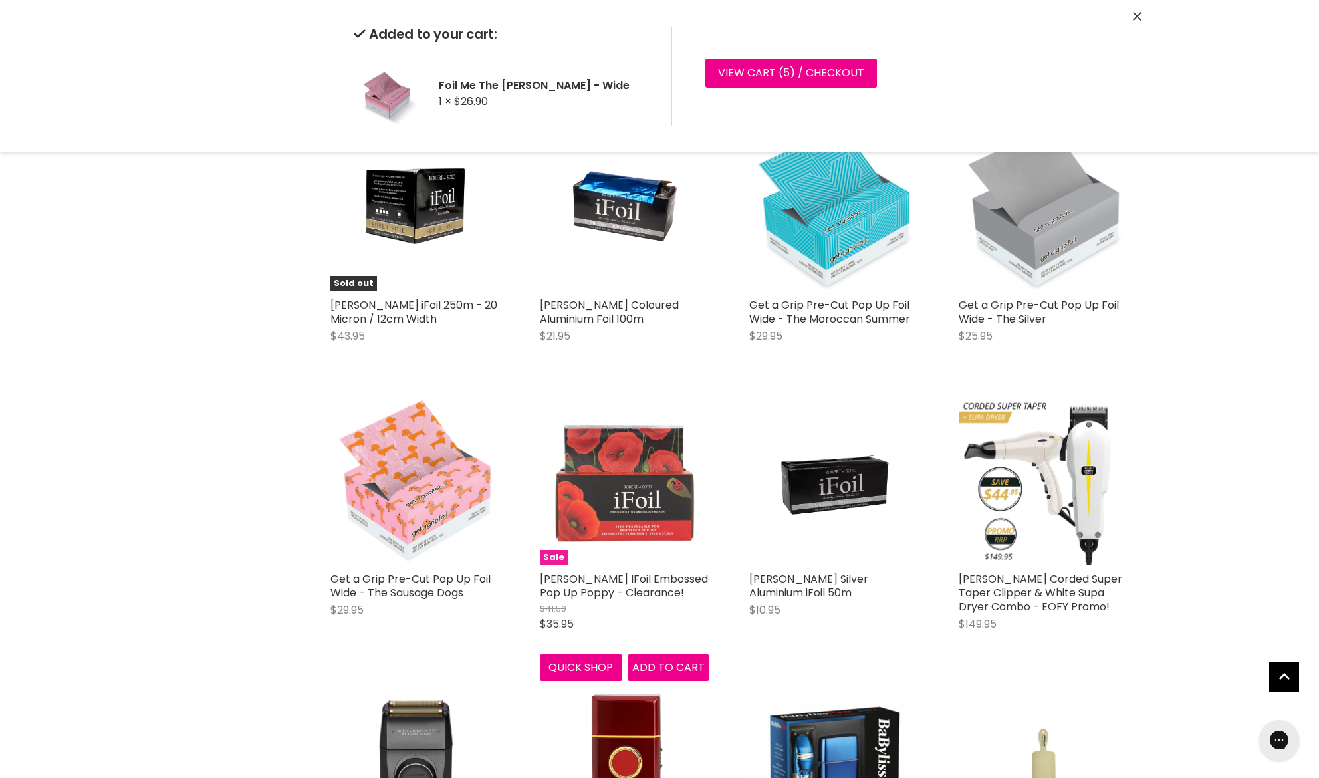
scroll to position [8765, 1]
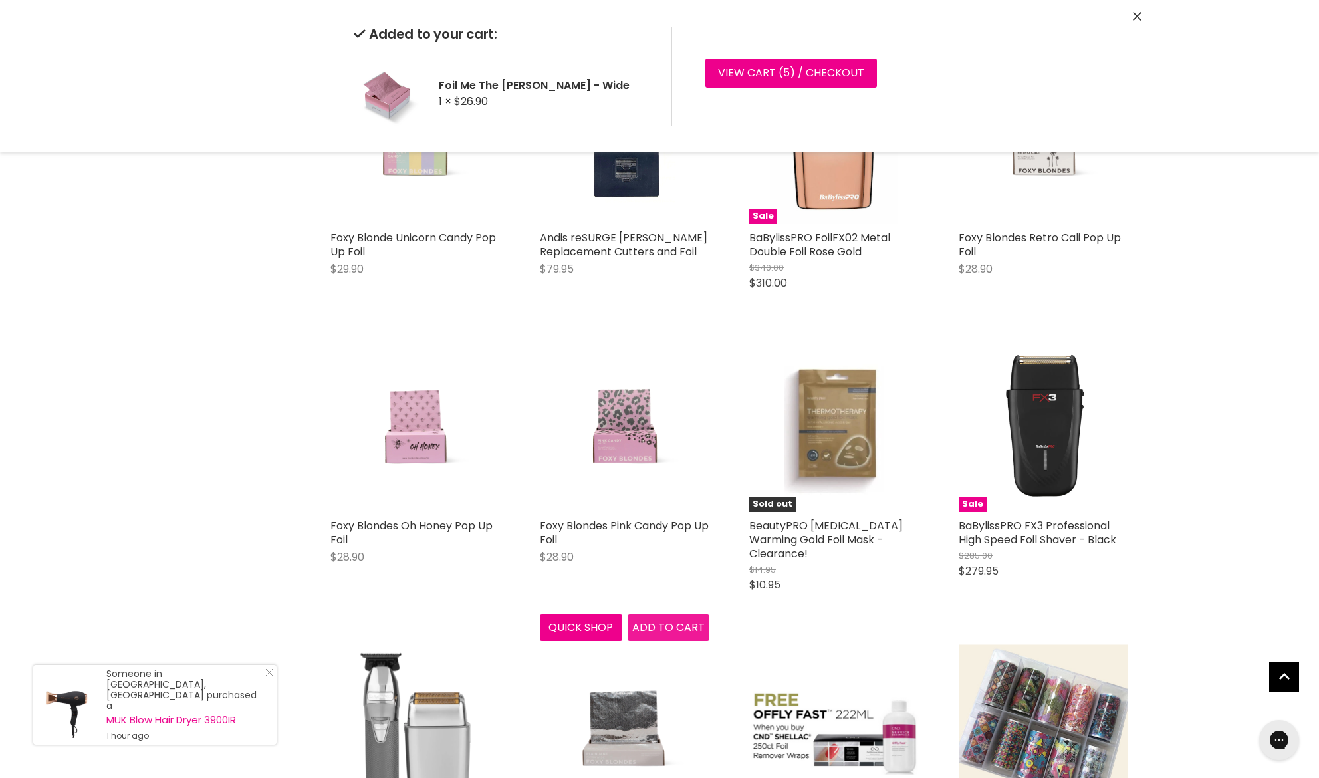
scroll to position [11099, 0]
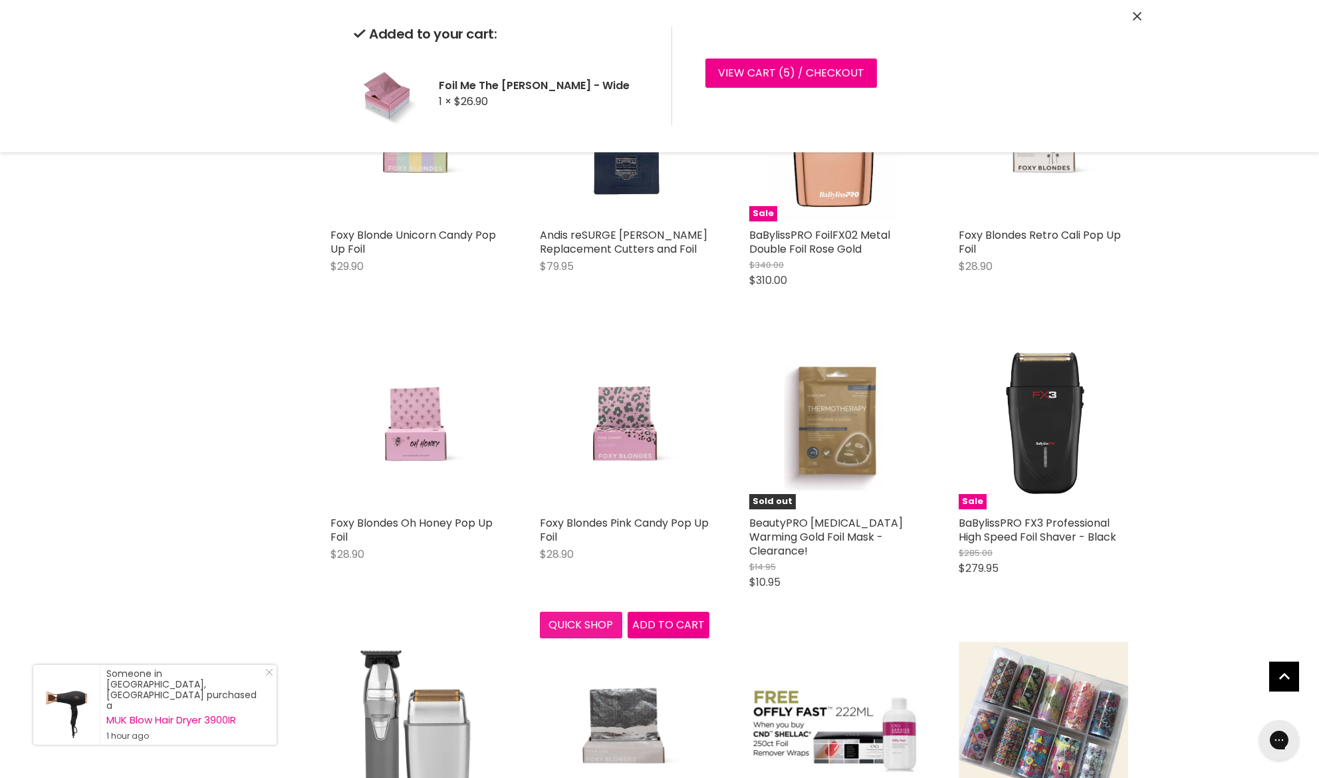
click at [565, 565] on div "Foxy Blondes Pink Candy Pop Up Foil $28.90 Foxy Blondes Quick shop Add to cart" at bounding box center [625, 489] width 196 height 325
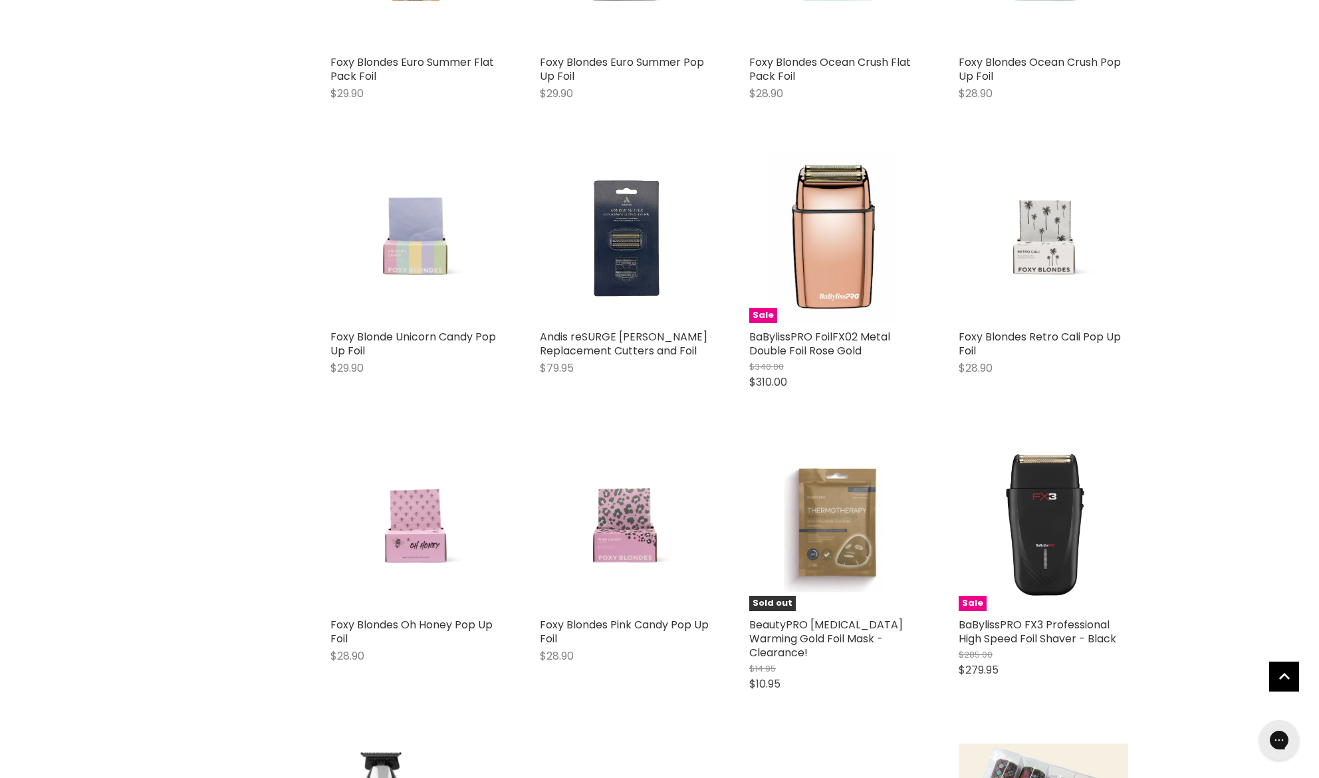
scroll to position [10999, 0]
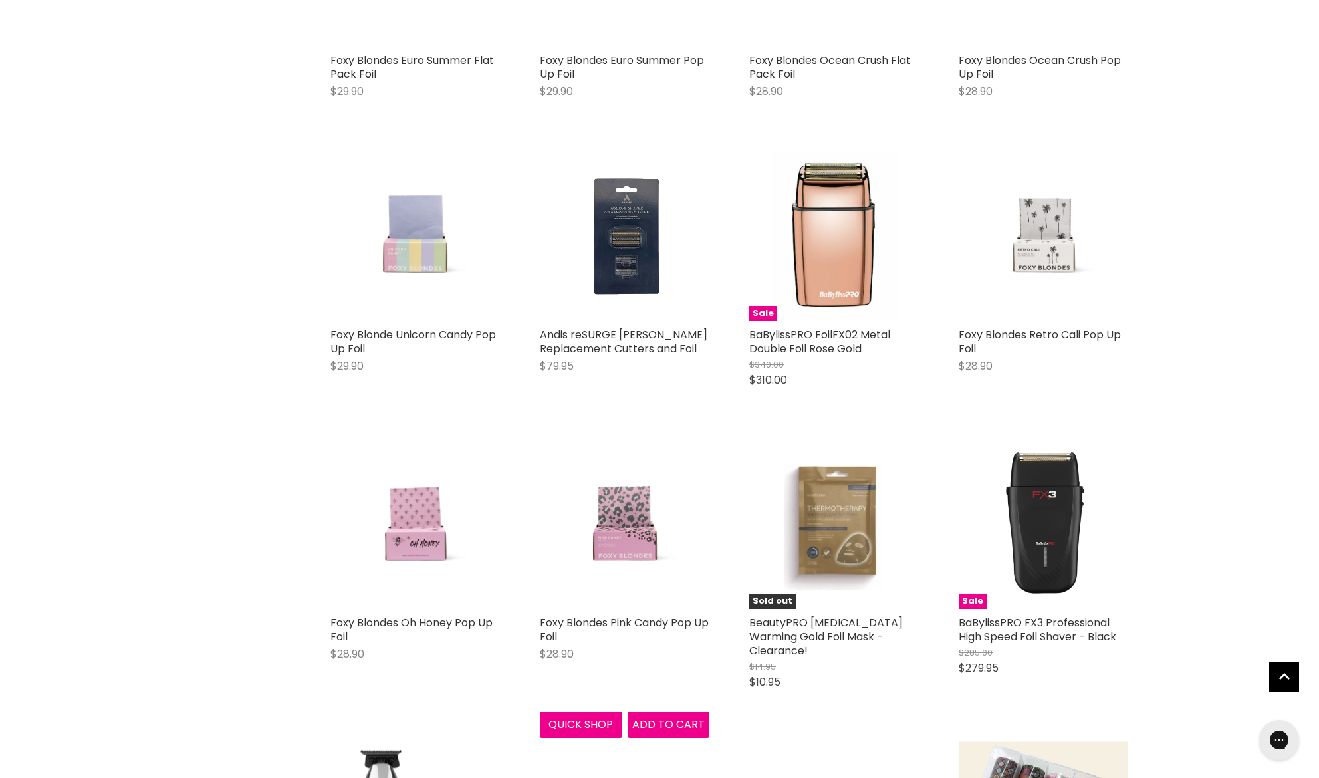
click at [580, 712] on button "Quick shop" at bounding box center [581, 725] width 82 height 27
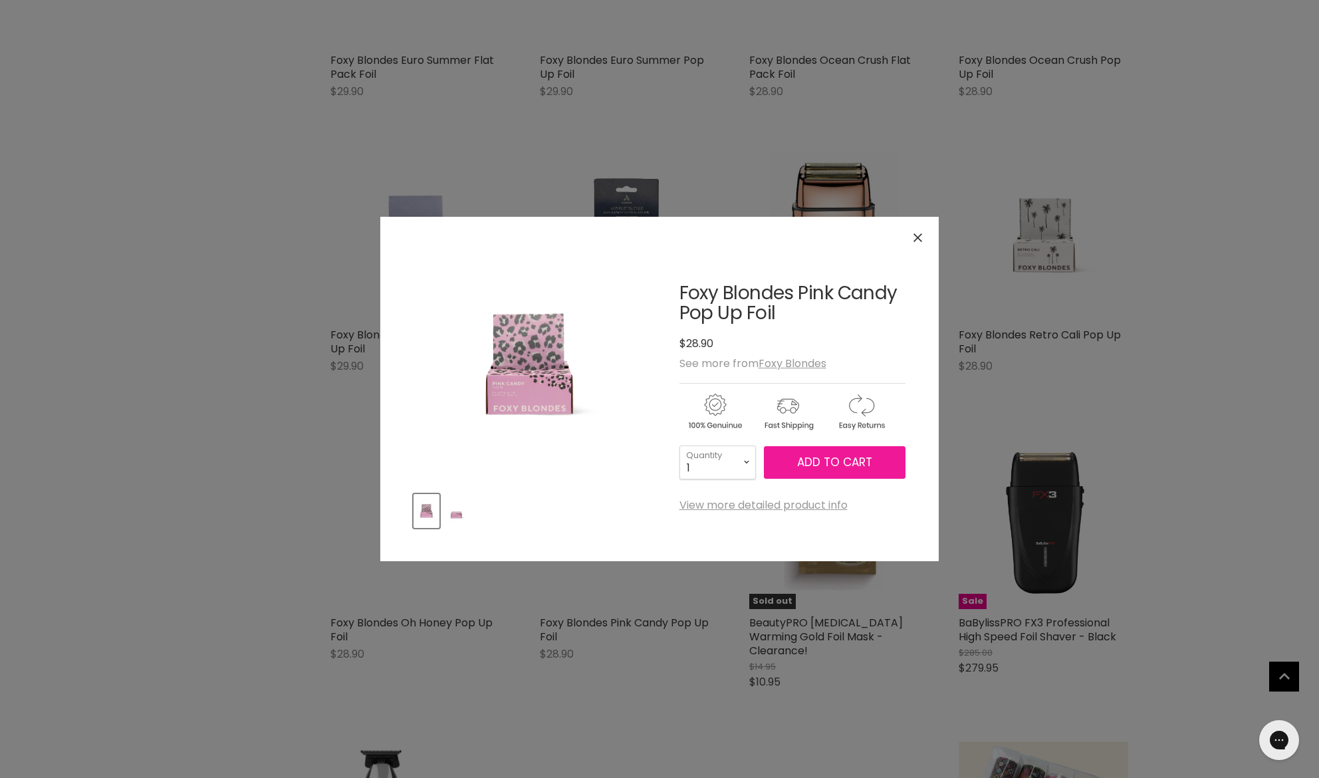
click at [845, 464] on span "Add to cart" at bounding box center [834, 462] width 75 height 16
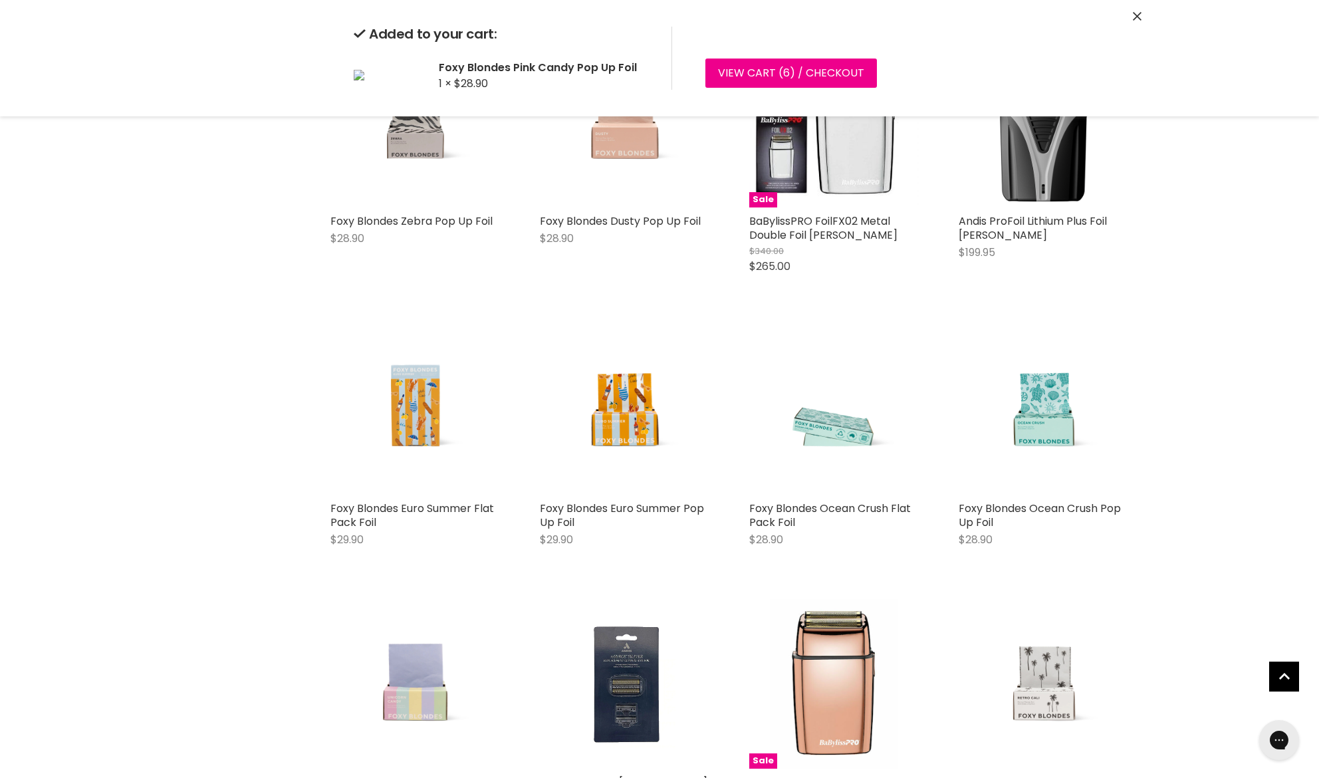
scroll to position [10548, 0]
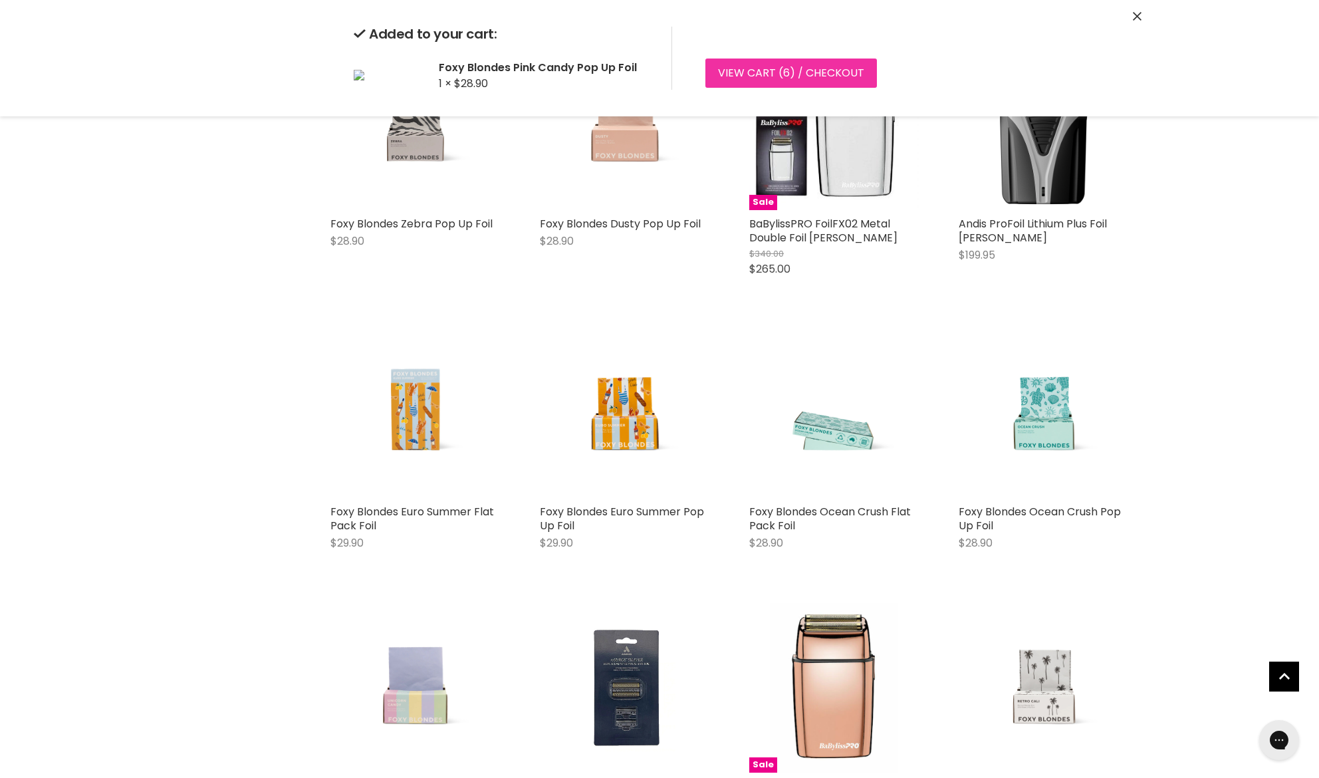
click at [779, 68] on link "View cart ( 6 ) / Checkout" at bounding box center [792, 73] width 172 height 29
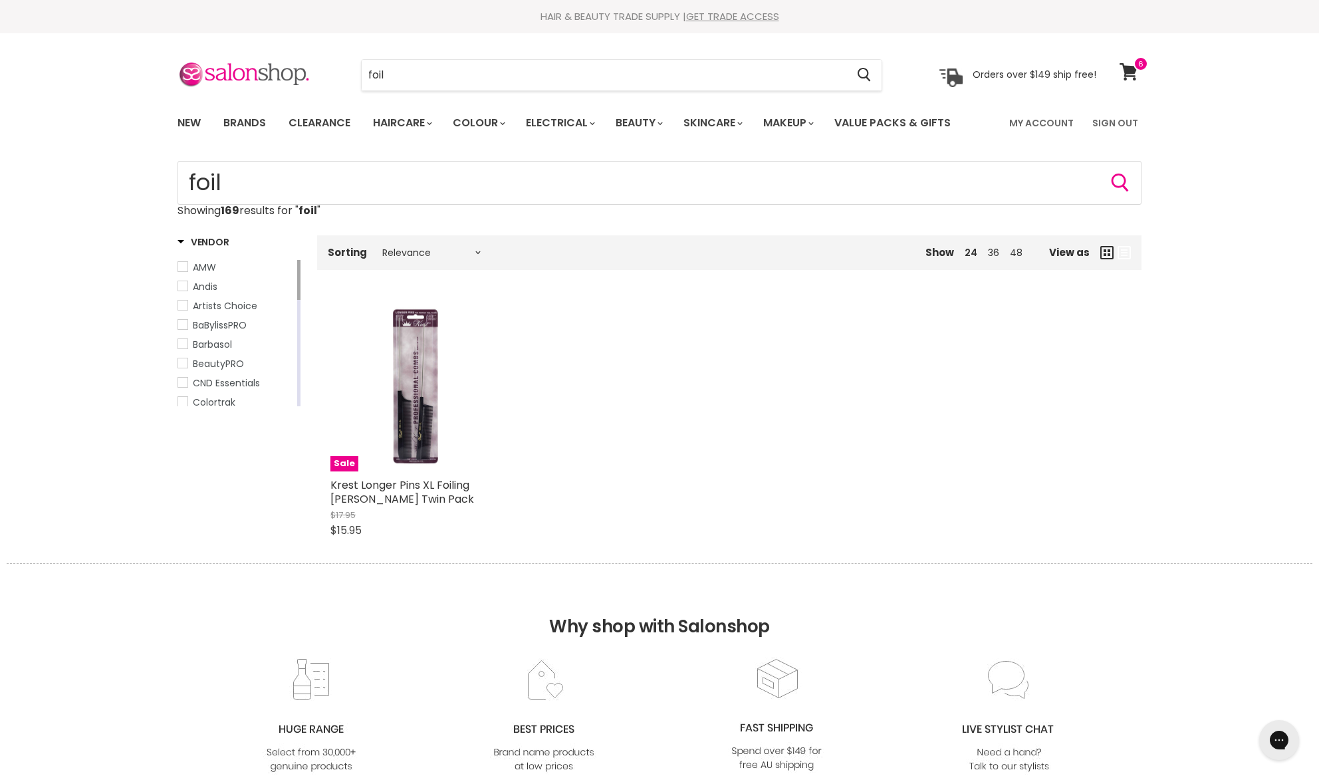
click at [1007, 259] on div "Show 24 36 48 View as" at bounding box center [894, 253] width 495 height 24
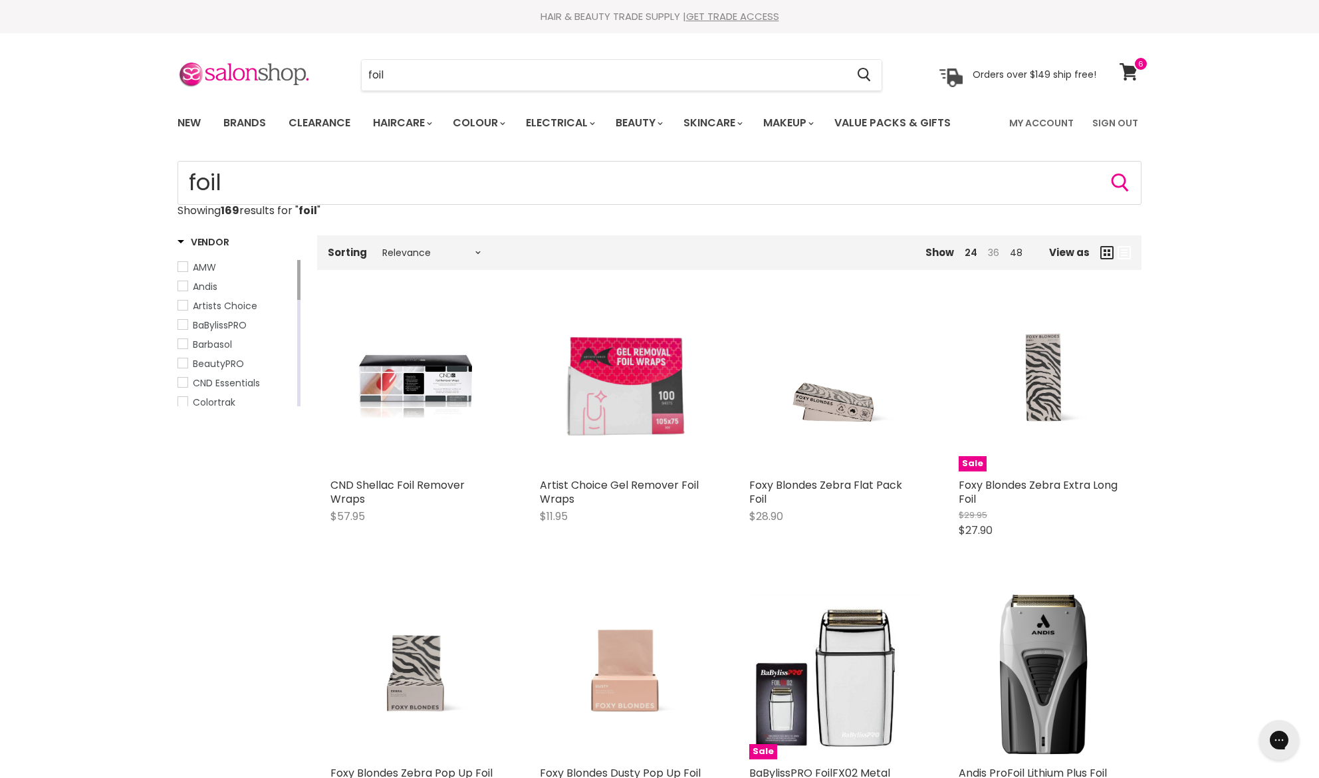
click at [994, 253] on link "36" at bounding box center [993, 252] width 11 height 13
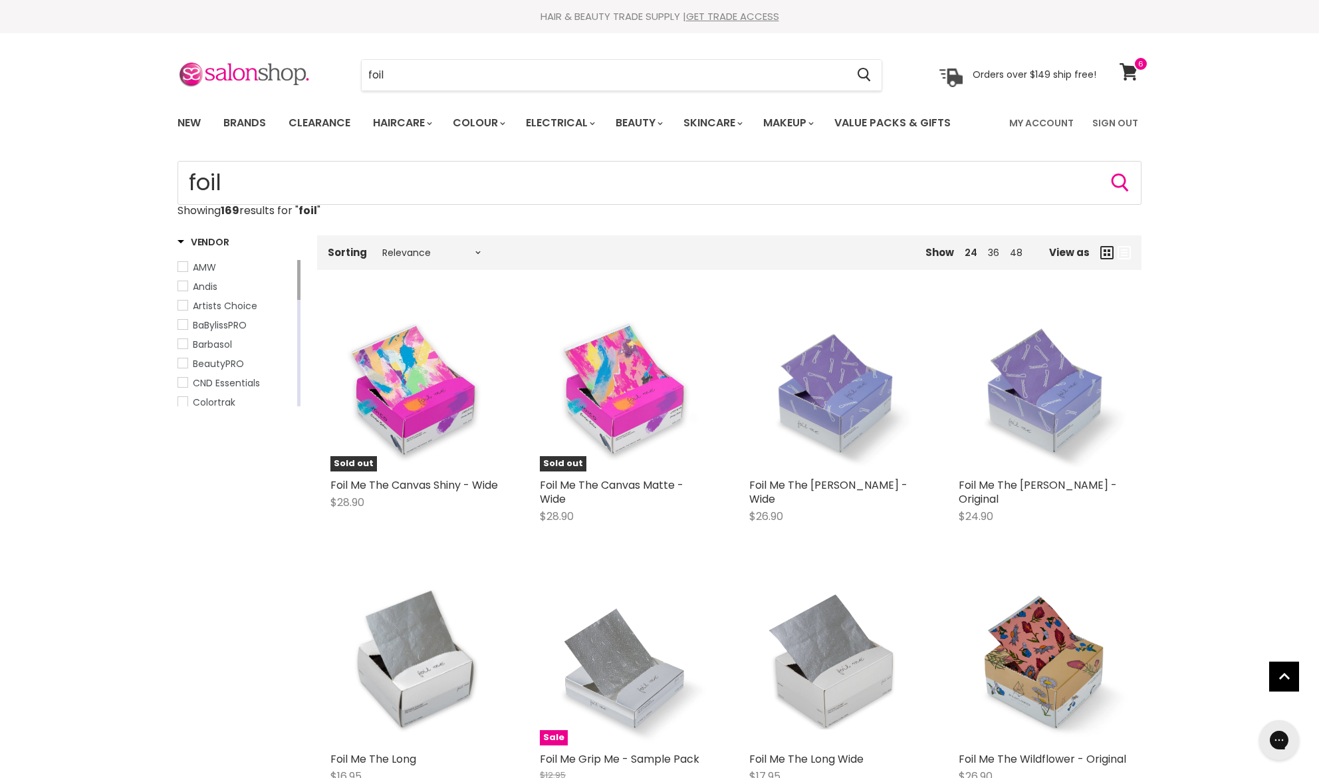
scroll to position [1095, 0]
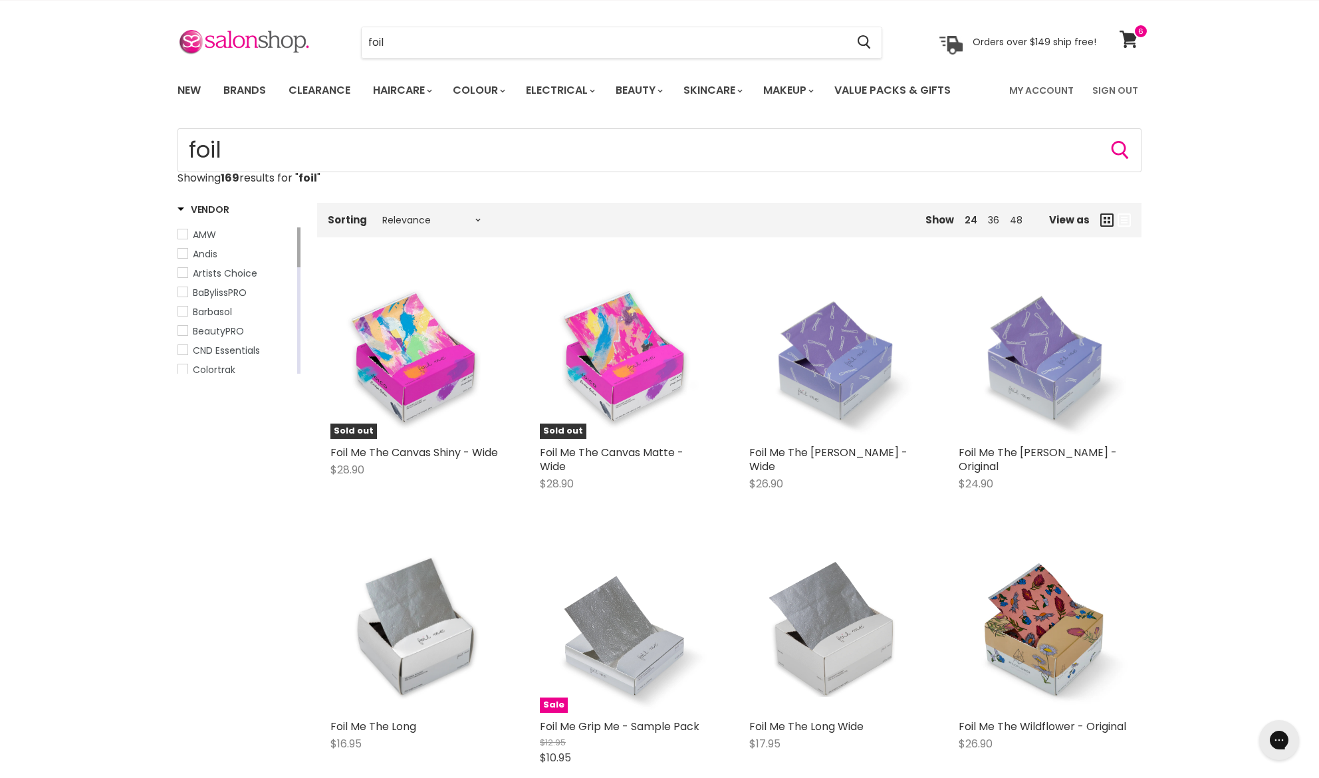
scroll to position [33, 0]
click at [495, 47] on input "foil" at bounding box center [604, 42] width 485 height 31
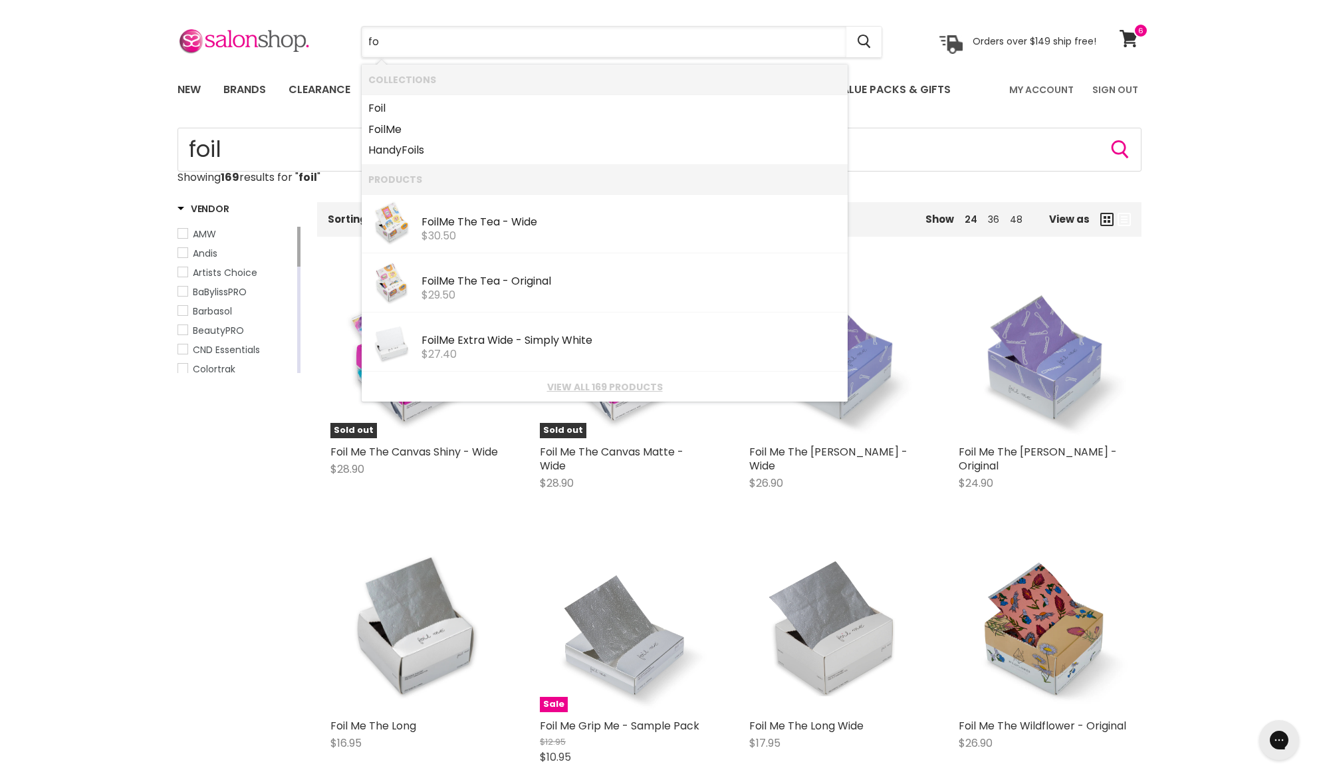
type input "f"
type input "b"
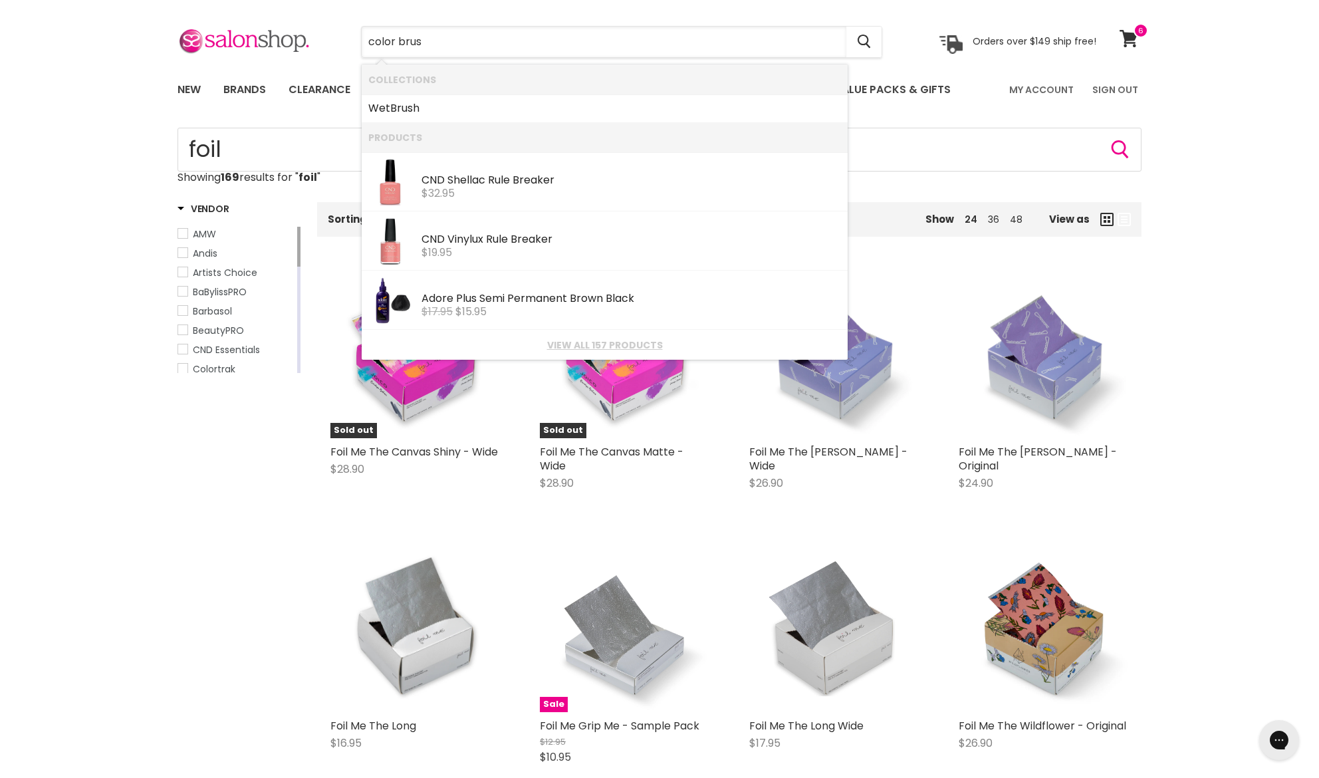
type input "color brush"
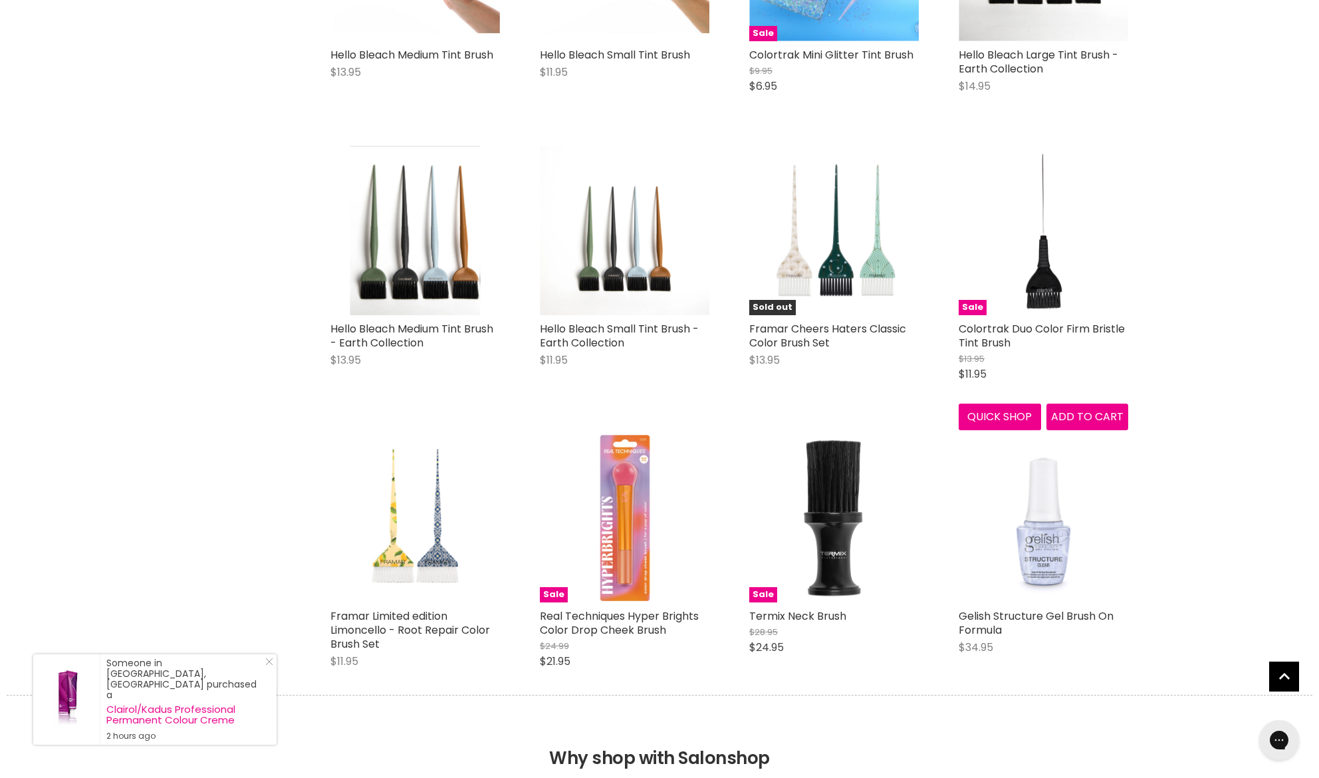
scroll to position [1283, 0]
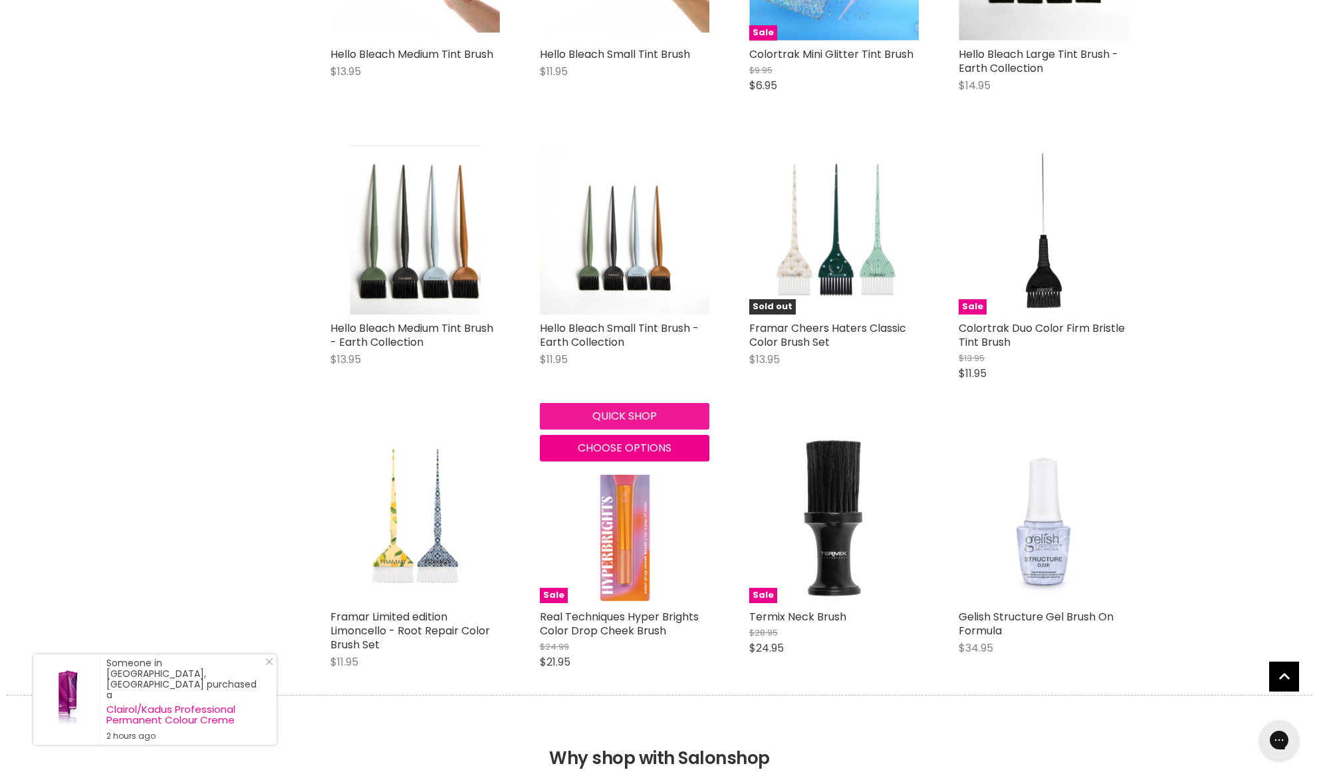
click at [637, 414] on button "Quick shop" at bounding box center [625, 416] width 170 height 27
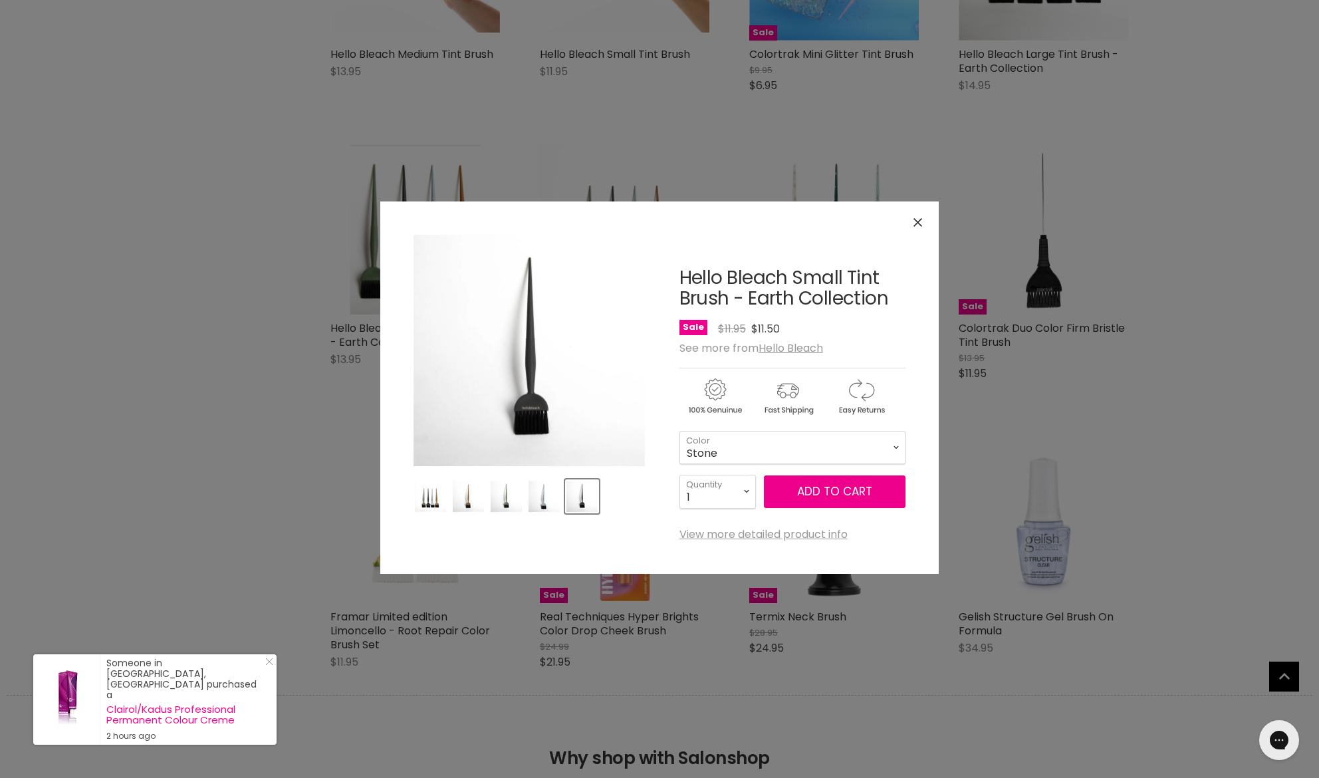
scroll to position [1283, 0]
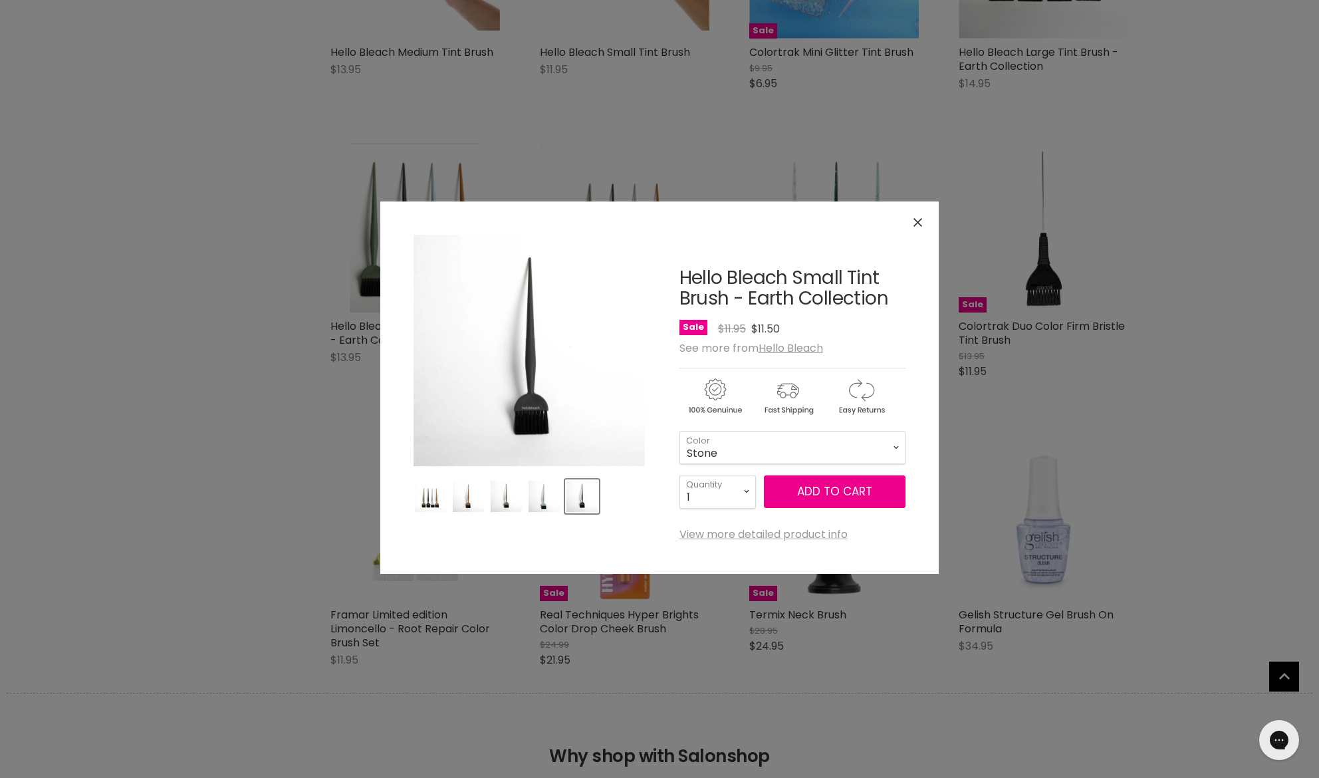
click at [419, 501] on img "Product thumbnails" at bounding box center [430, 496] width 31 height 31
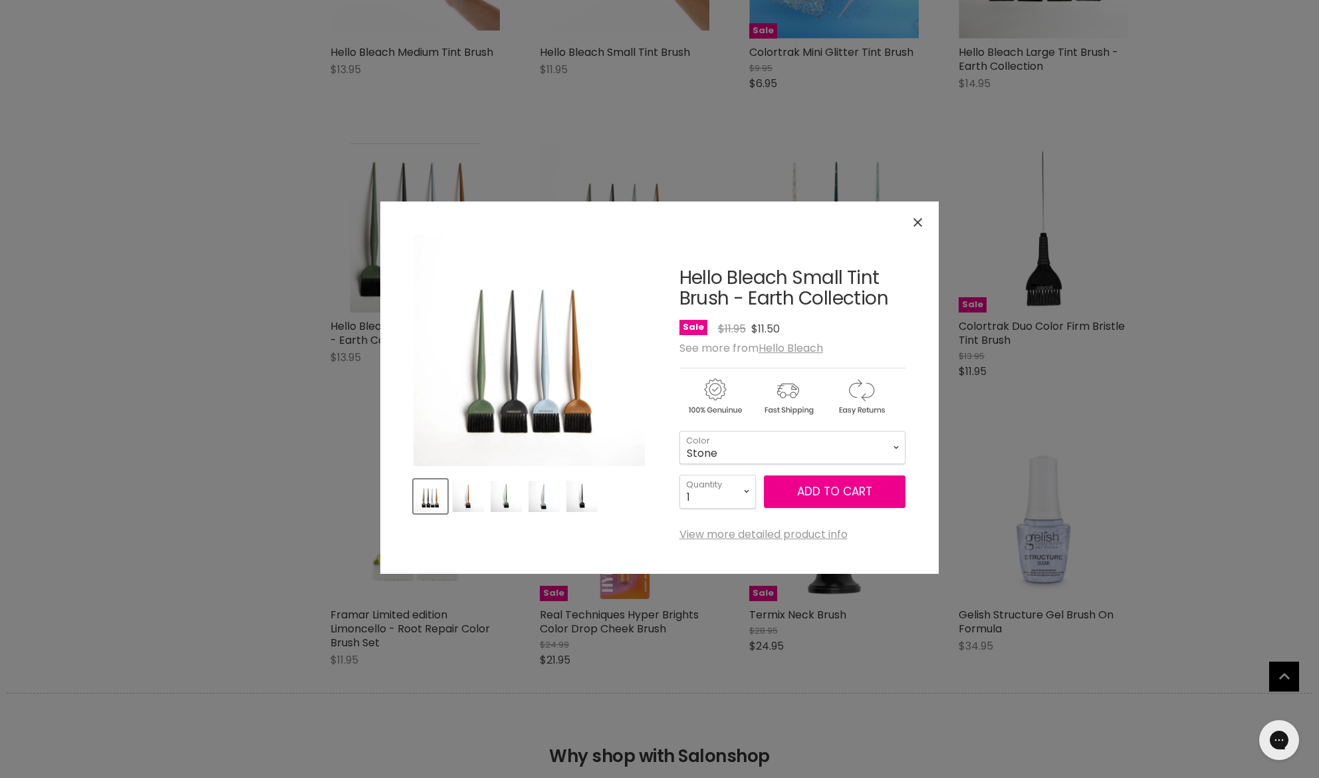
click at [471, 504] on img "Product thumbnails" at bounding box center [468, 496] width 31 height 31
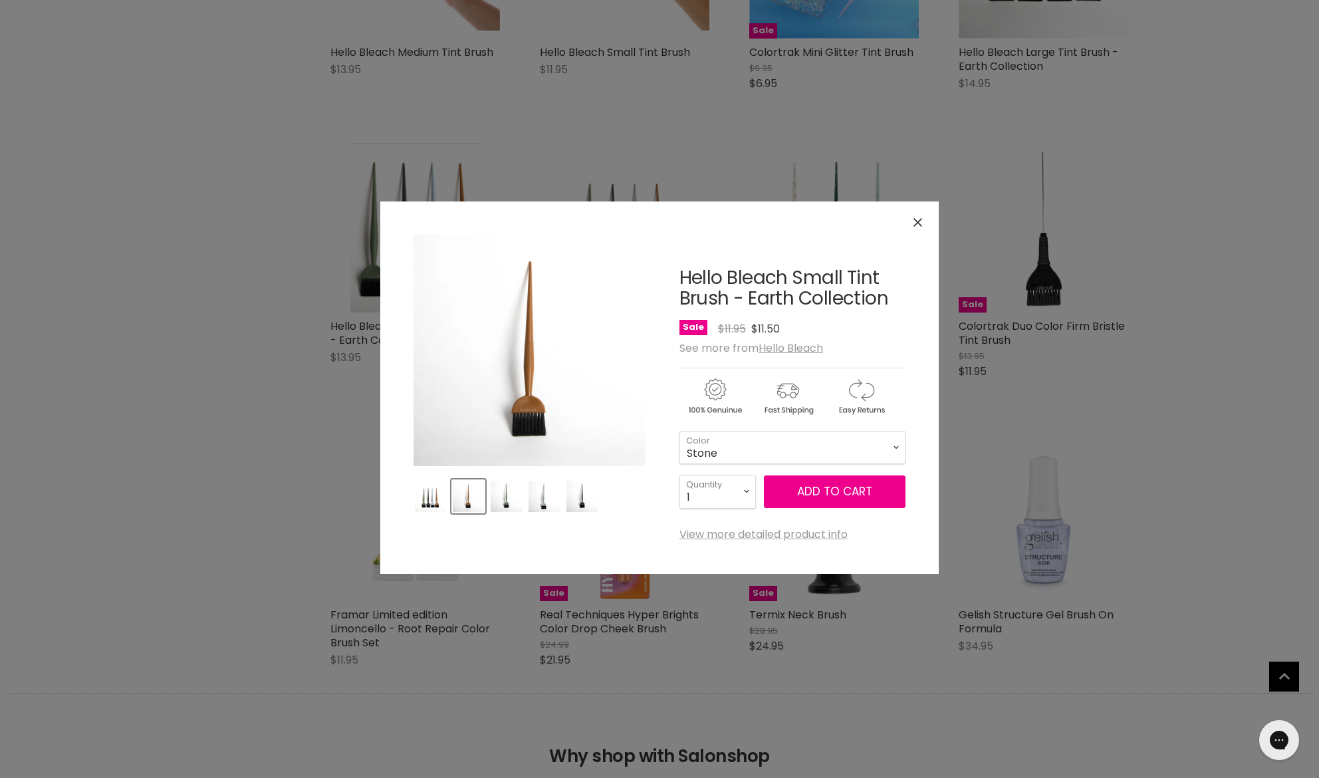
click at [501, 504] on img "Product thumbnails" at bounding box center [506, 496] width 31 height 31
click at [545, 504] on img "Product thumbnails" at bounding box center [544, 496] width 31 height 31
click at [581, 501] on img "Product thumbnails" at bounding box center [582, 496] width 31 height 31
click at [469, 499] on img "Product thumbnails" at bounding box center [468, 496] width 31 height 31
click at [809, 499] on span "Add to cart" at bounding box center [834, 491] width 75 height 16
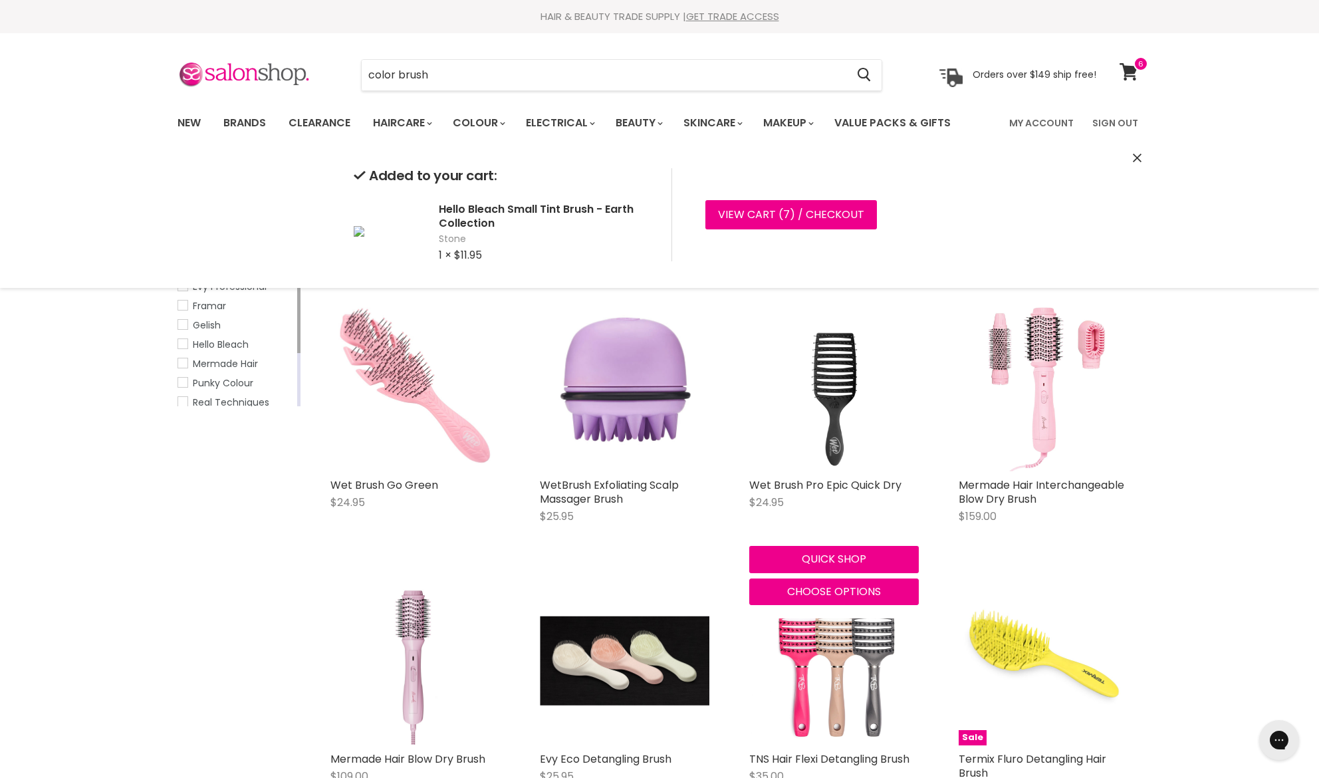
scroll to position [0, 0]
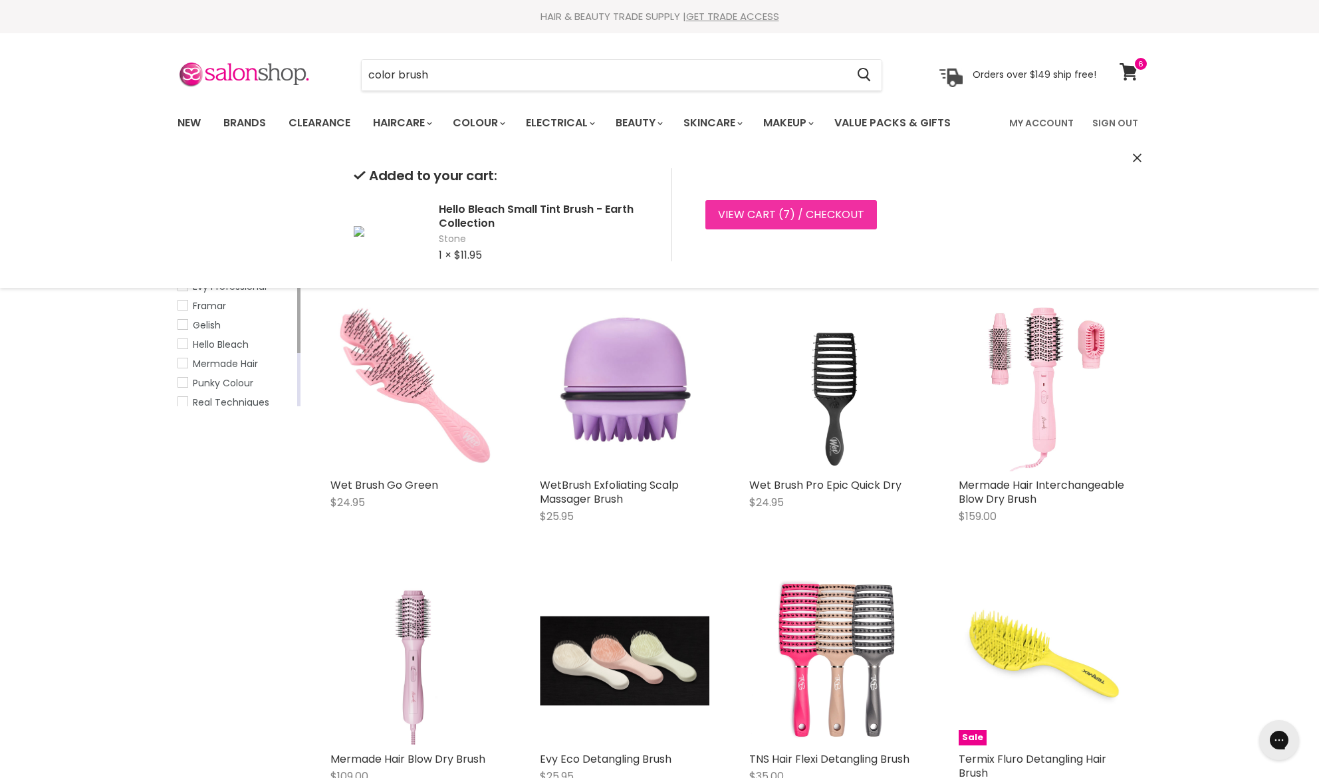
click at [815, 213] on link "View cart ( 7 ) / Checkout" at bounding box center [792, 214] width 172 height 29
